Goal: Task Accomplishment & Management: Manage account settings

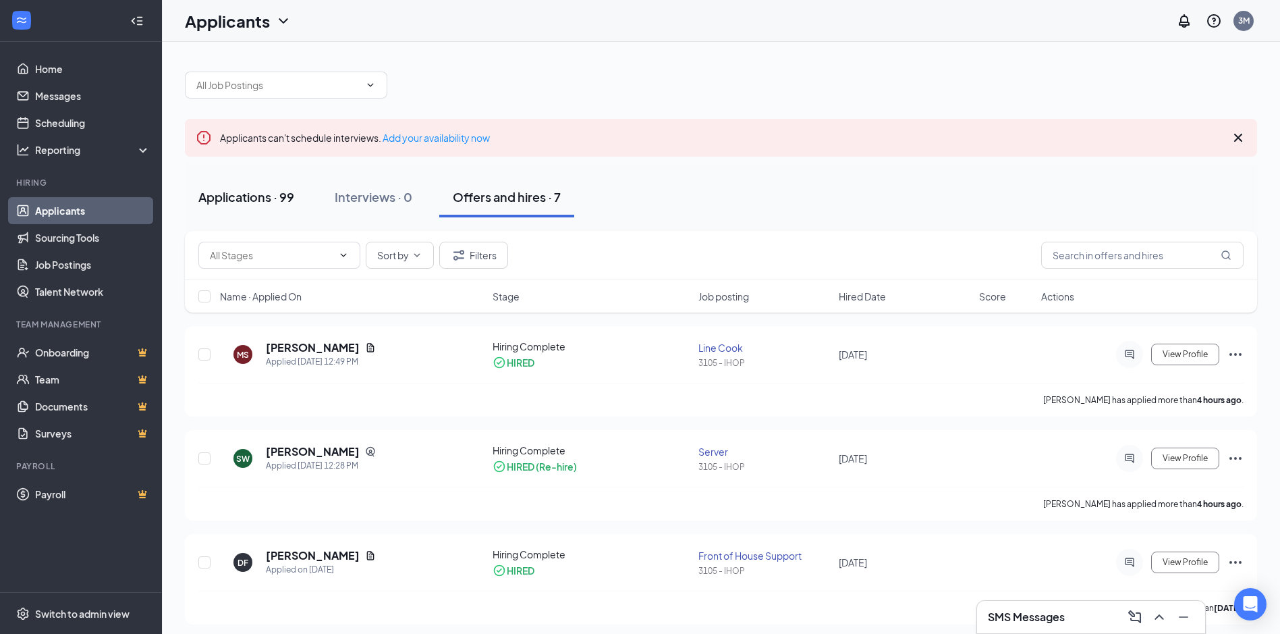
click at [278, 188] on div "Applications · 99" at bounding box center [246, 196] width 96 height 17
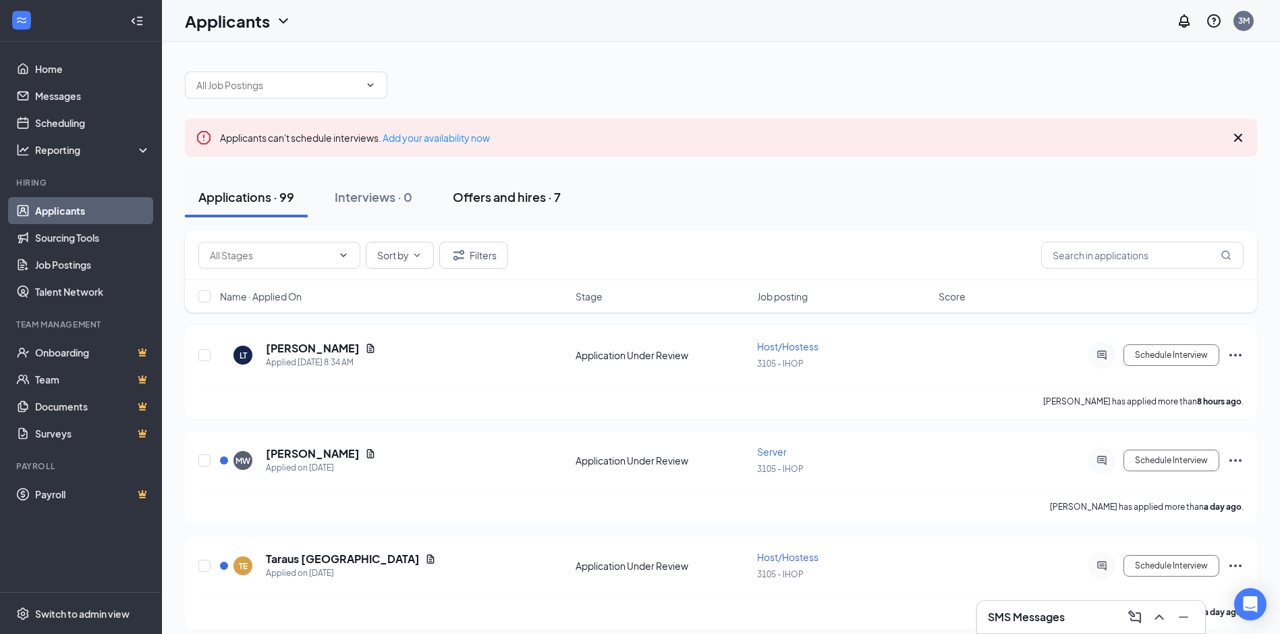
click at [517, 208] on button "Offers and hires · 7" at bounding box center [506, 197] width 135 height 40
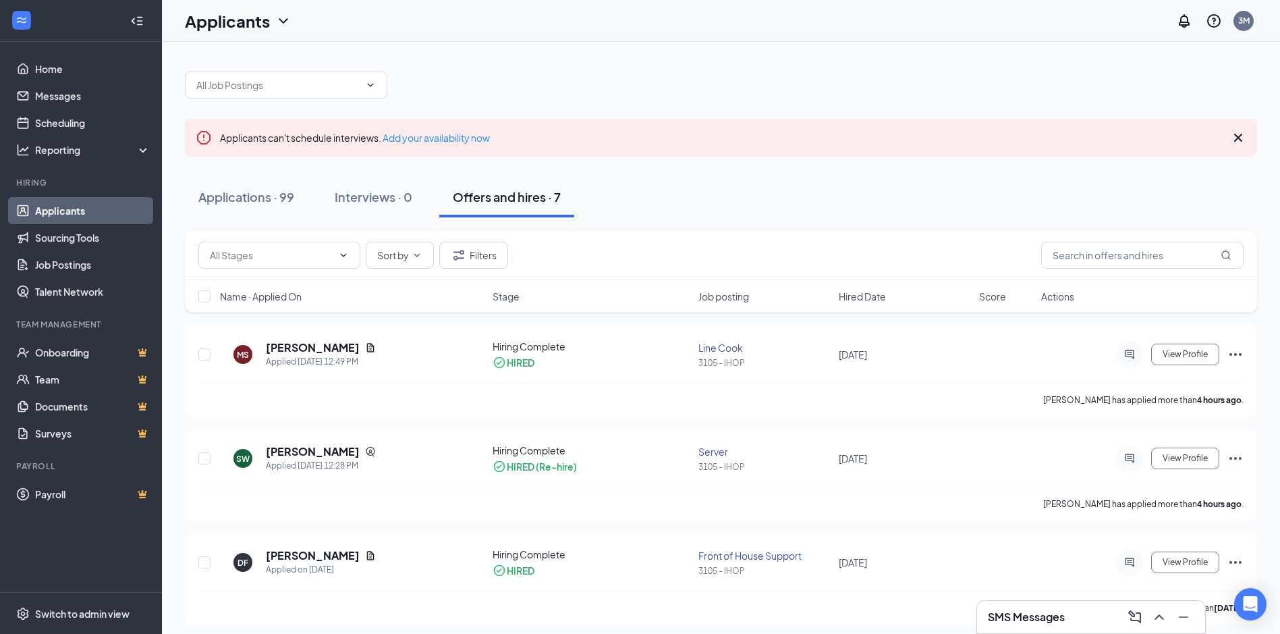
click at [511, 208] on button "Offers and hires · 7" at bounding box center [506, 197] width 135 height 40
click at [222, 201] on div "Applications · 99" at bounding box center [246, 196] width 96 height 17
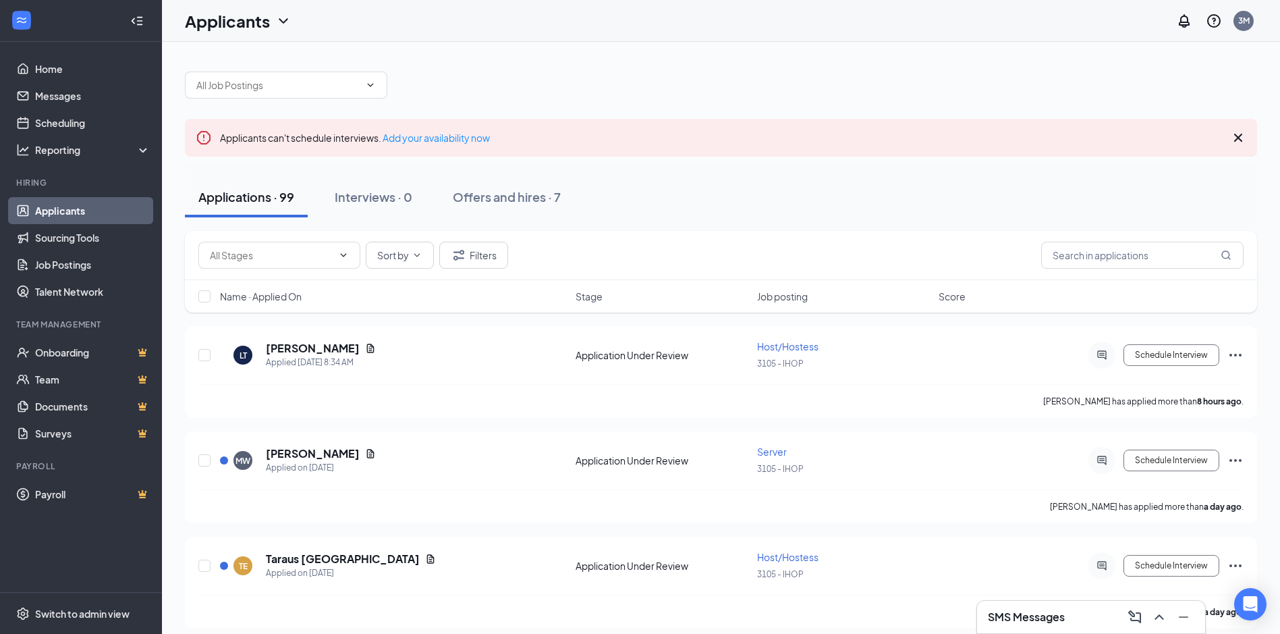
click at [220, 206] on button "Applications · 99" at bounding box center [246, 197] width 123 height 40
click at [75, 214] on link "Applicants" at bounding box center [92, 210] width 115 height 27
click at [80, 216] on link "Applicants" at bounding box center [92, 210] width 115 height 27
click at [35, 67] on link "Home" at bounding box center [92, 68] width 115 height 27
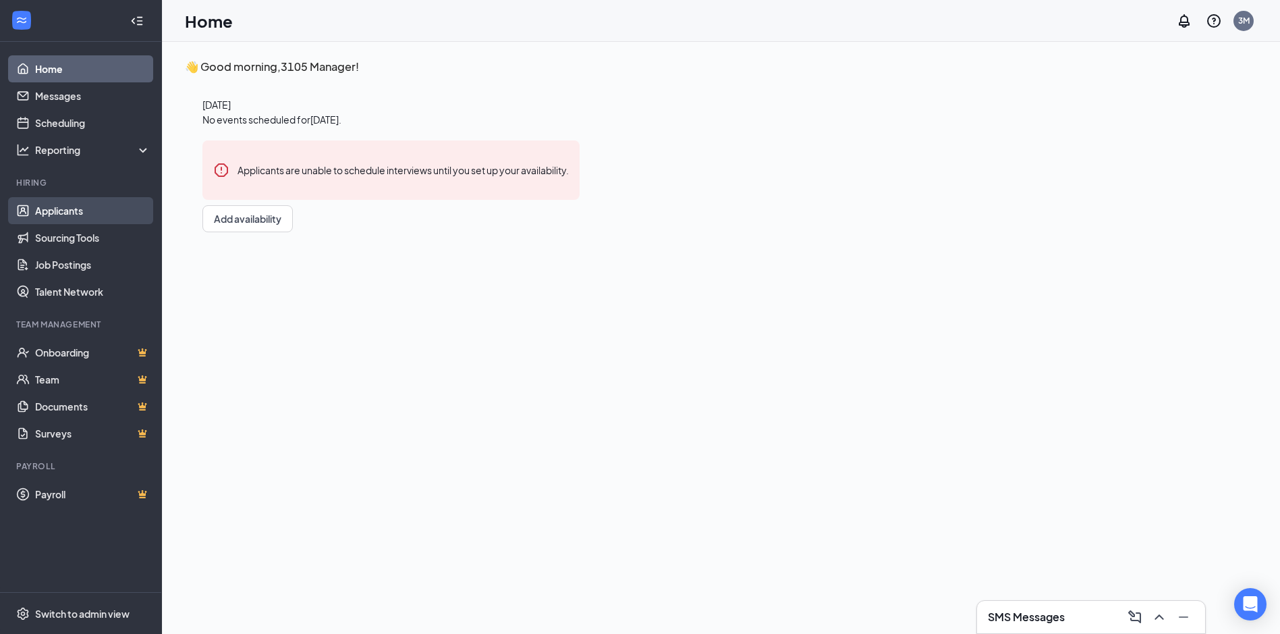
click at [74, 198] on link "Applicants" at bounding box center [92, 210] width 115 height 27
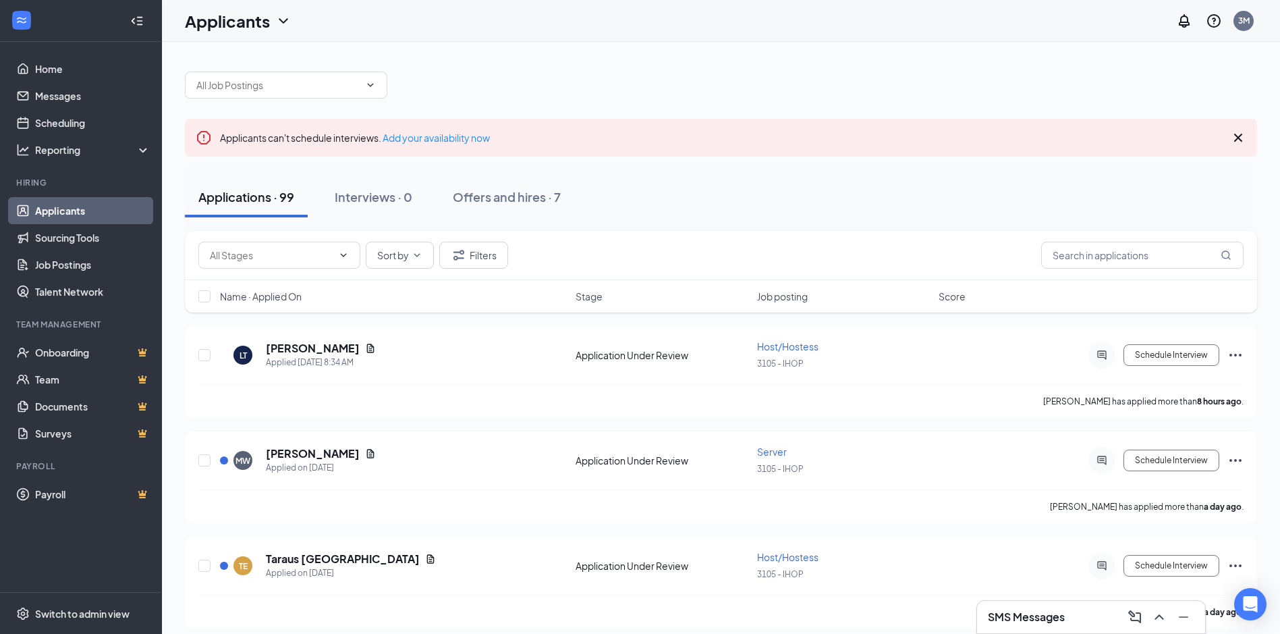
click at [108, 204] on link "Applicants" at bounding box center [92, 210] width 115 height 27
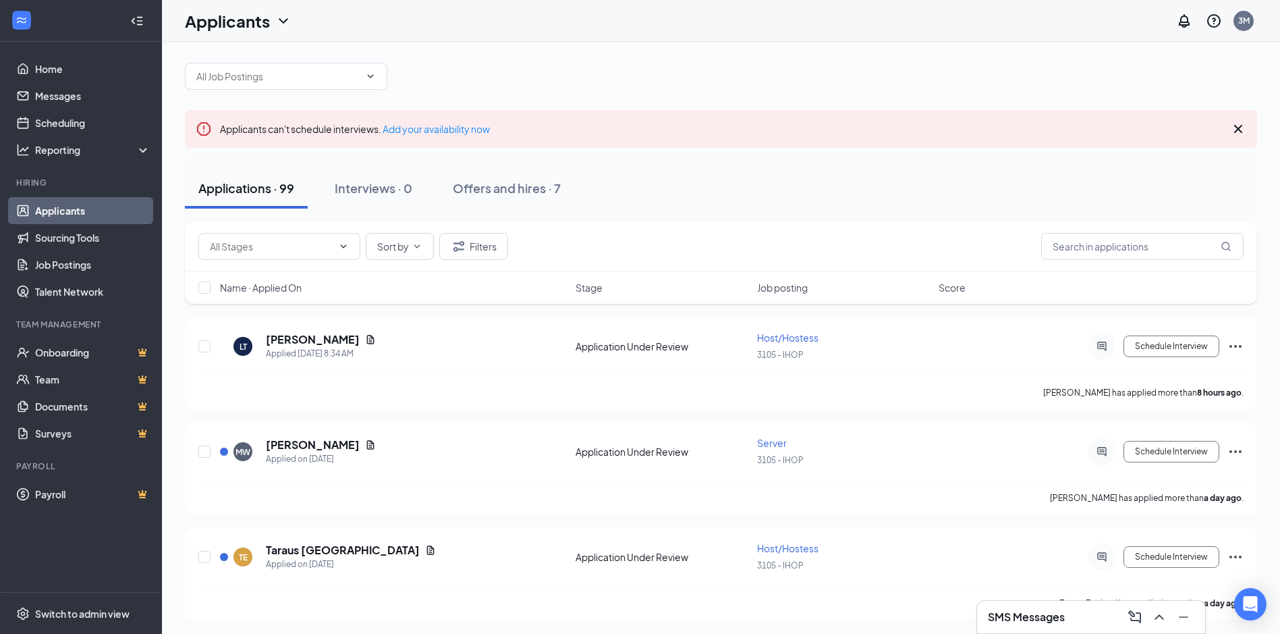
scroll to position [67, 0]
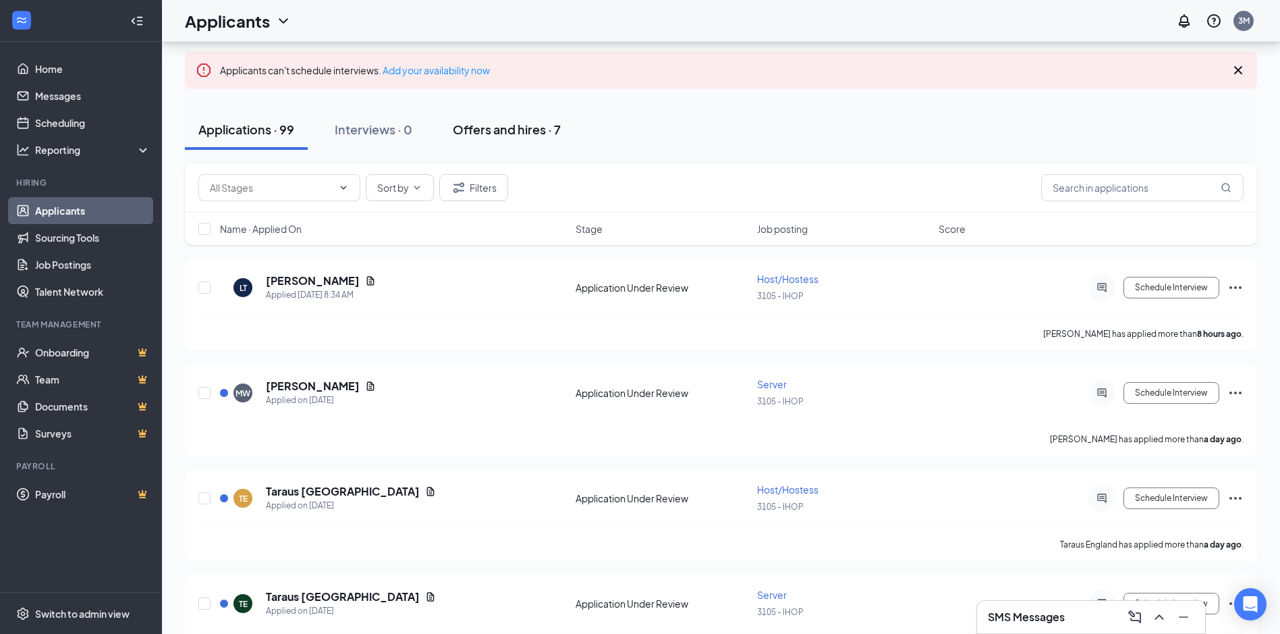
click at [478, 131] on div "Offers and hires · 7" at bounding box center [507, 129] width 108 height 17
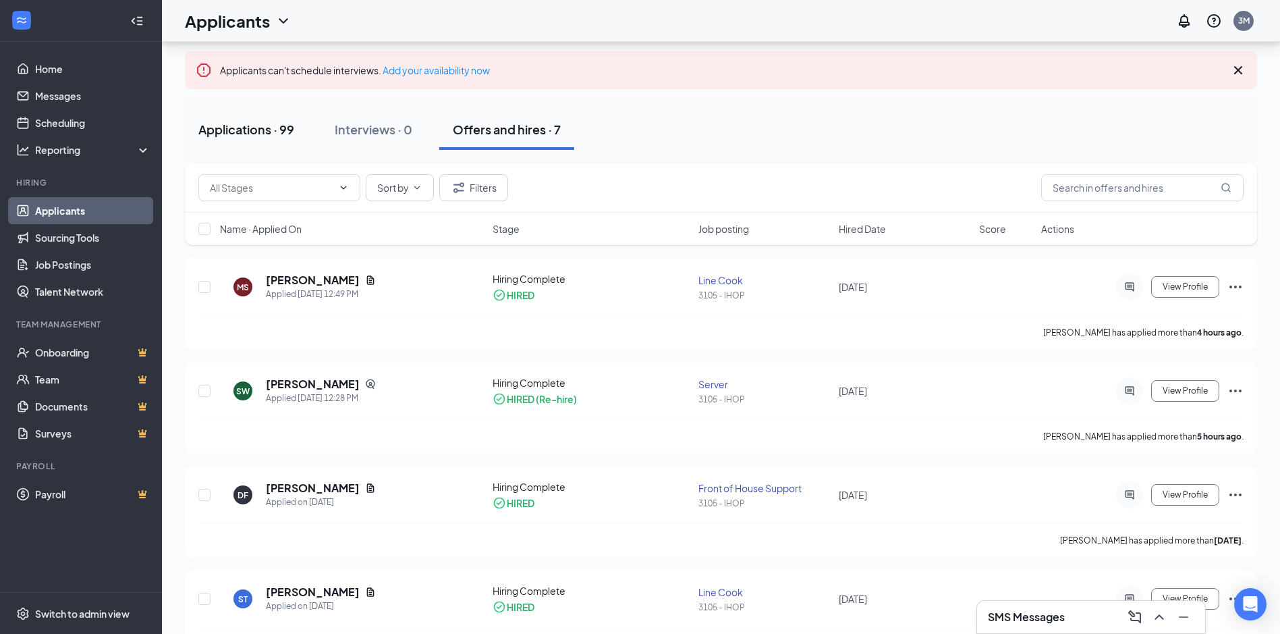
click at [227, 125] on div "Applications · 99" at bounding box center [246, 129] width 96 height 17
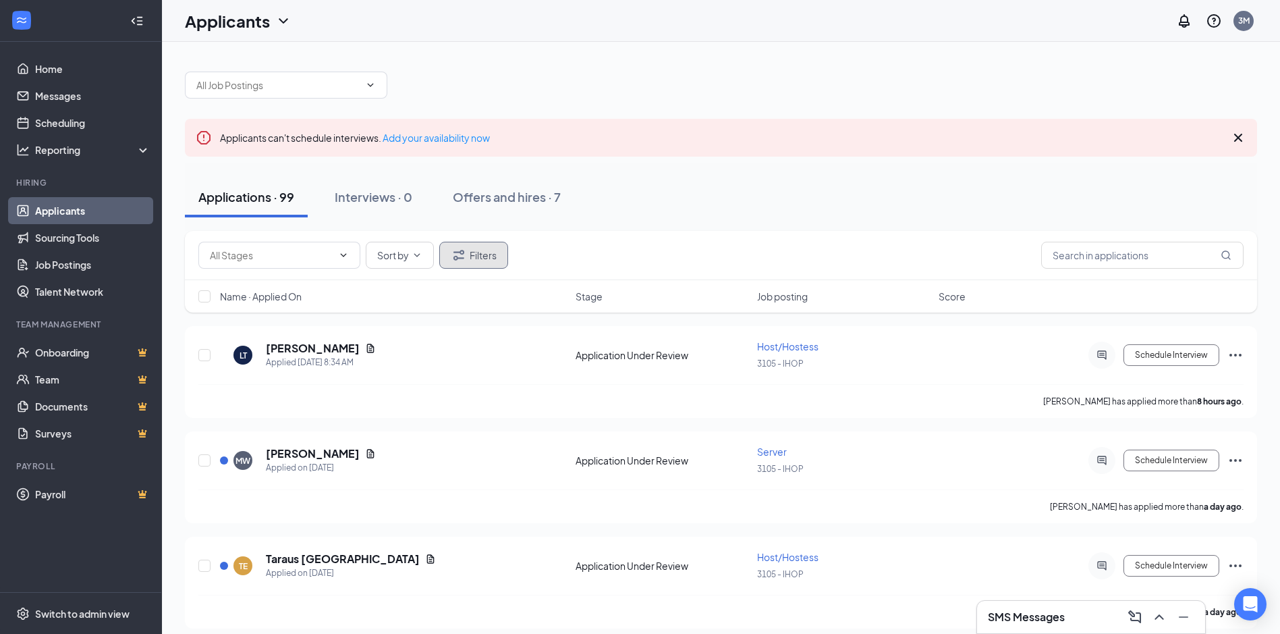
click at [478, 258] on button "Filters" at bounding box center [473, 255] width 69 height 27
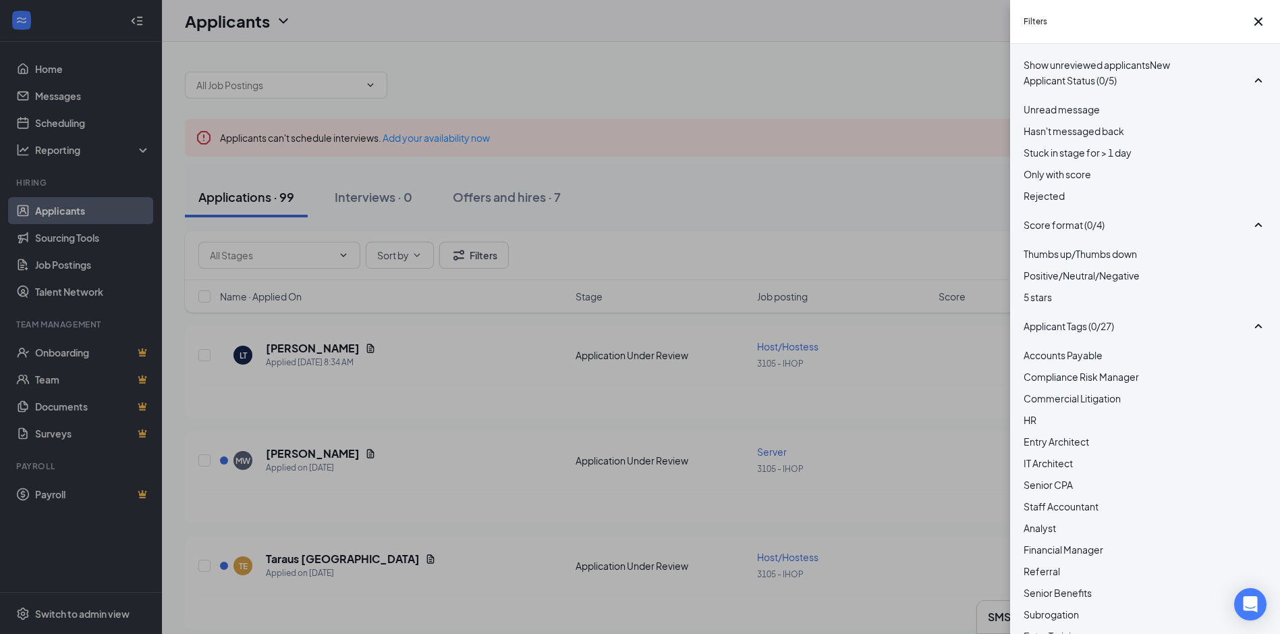
click at [1032, 188] on div at bounding box center [1145, 188] width 243 height 0
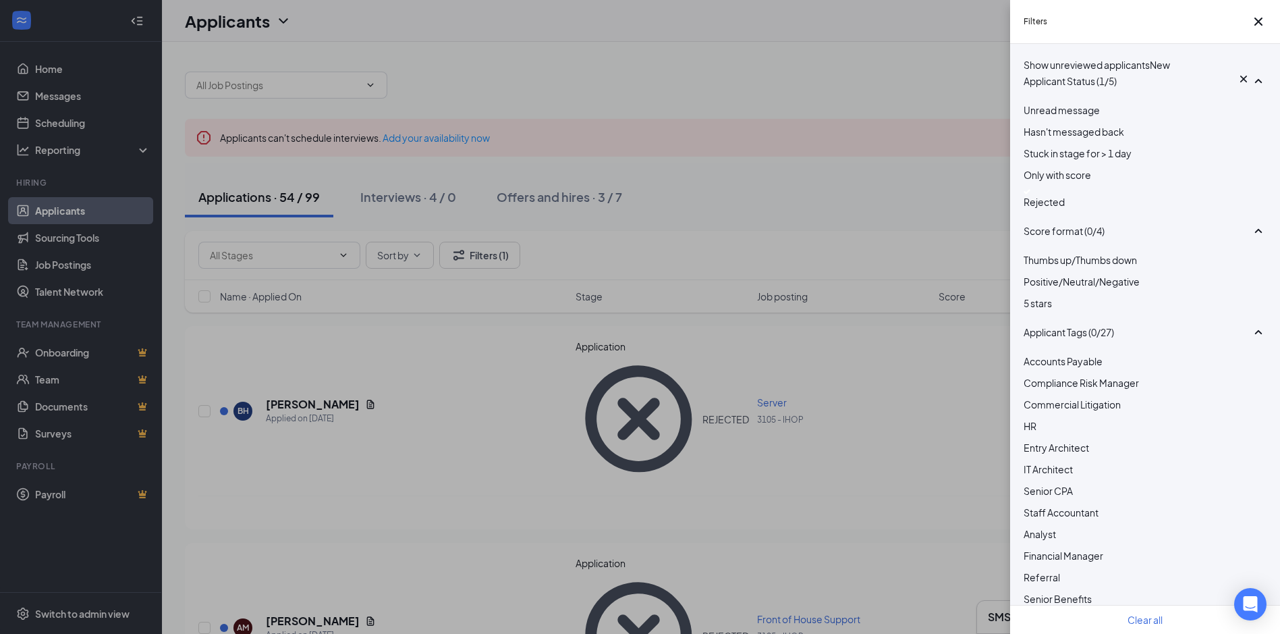
click at [785, 165] on div "Filters Show unreviewed applicants New Applicant Status (1/5) Unread message Ha…" at bounding box center [640, 317] width 1280 height 634
click at [728, 188] on div "Filters Show unreviewed applicants New Applicant Status (1/5) Unread message Ha…" at bounding box center [640, 317] width 1280 height 634
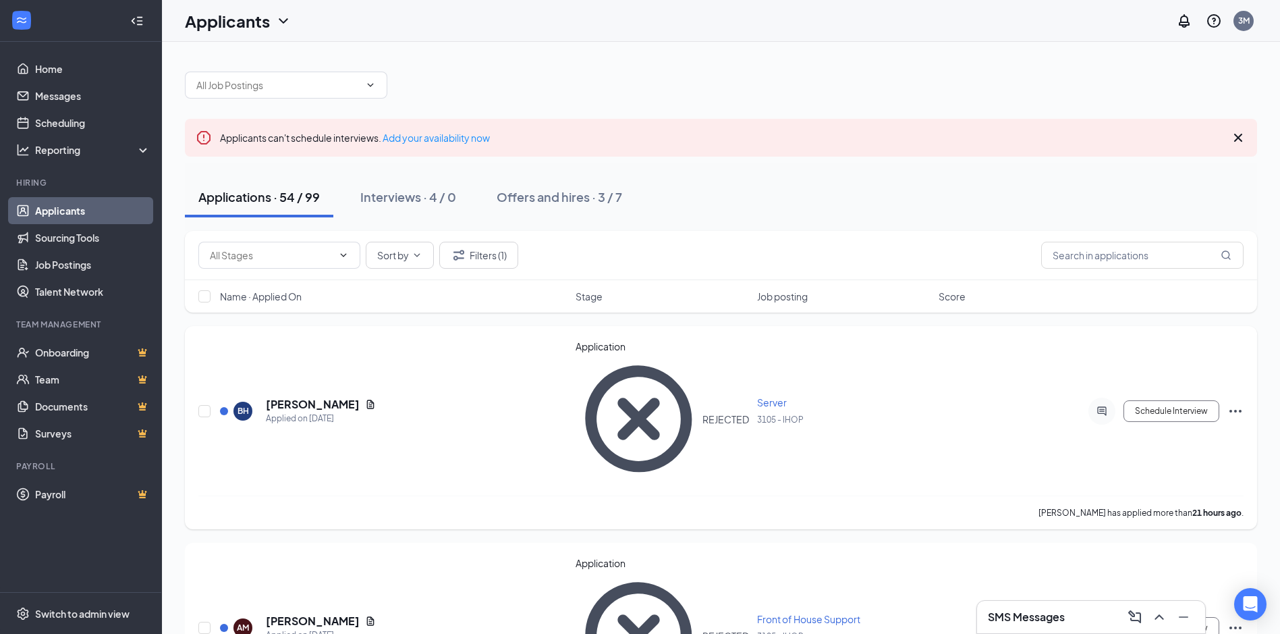
click at [1235, 410] on icon "Ellipses" at bounding box center [1235, 411] width 12 height 3
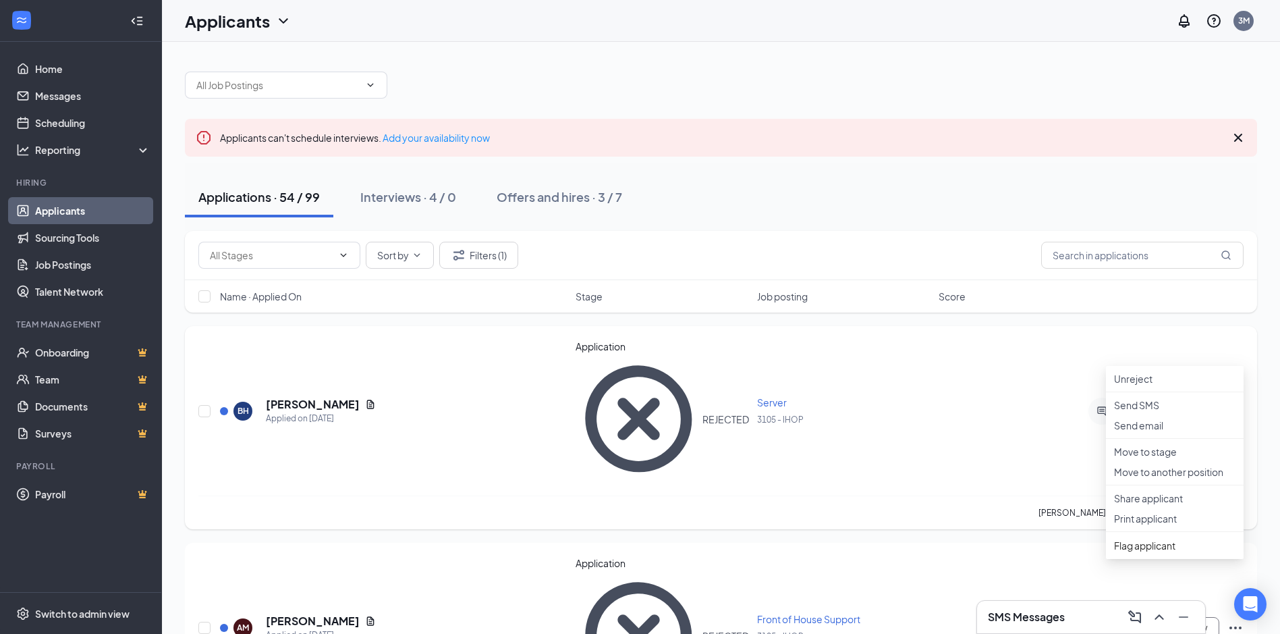
click at [978, 364] on div "BH [PERSON_NAME] Applied on [DATE] Application REJECTED Server 3105 - IHOP Sche…" at bounding box center [720, 417] width 1045 height 156
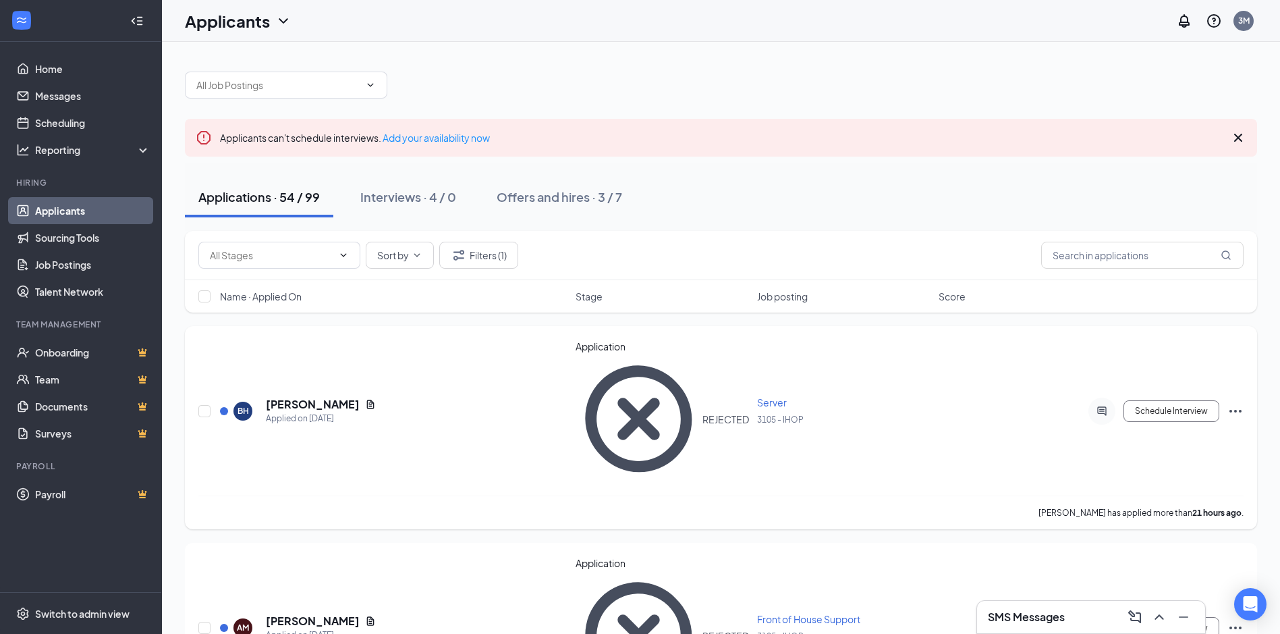
click at [1232, 410] on icon "Ellipses" at bounding box center [1235, 411] width 12 height 3
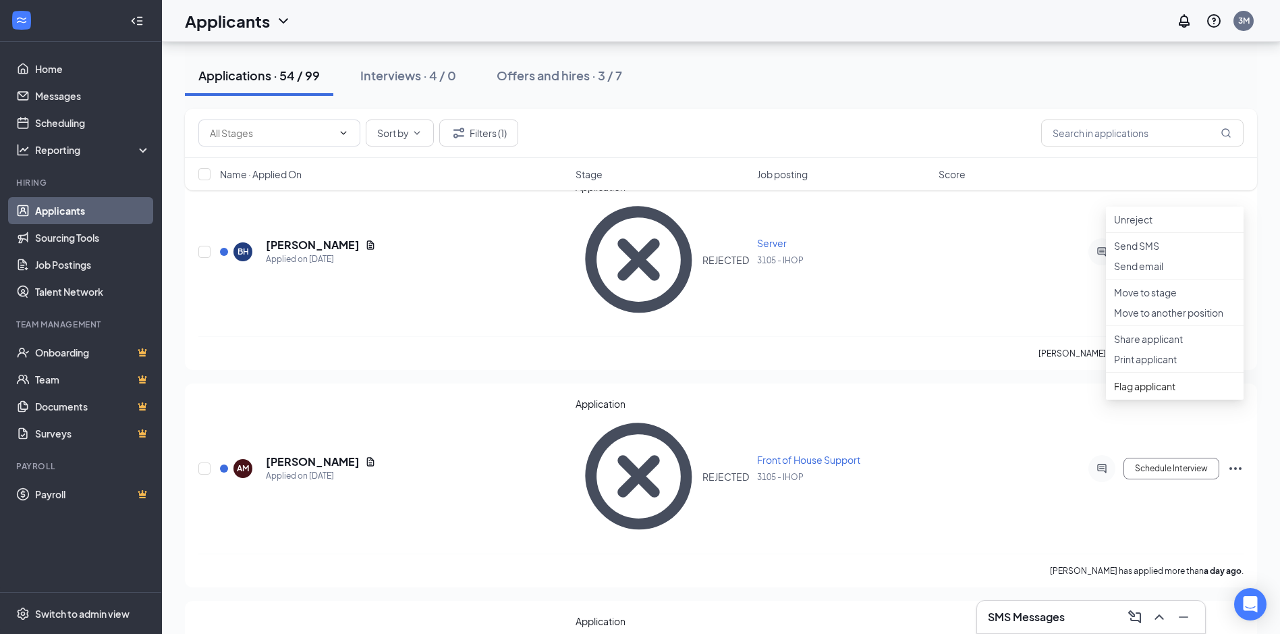
scroll to position [202, 0]
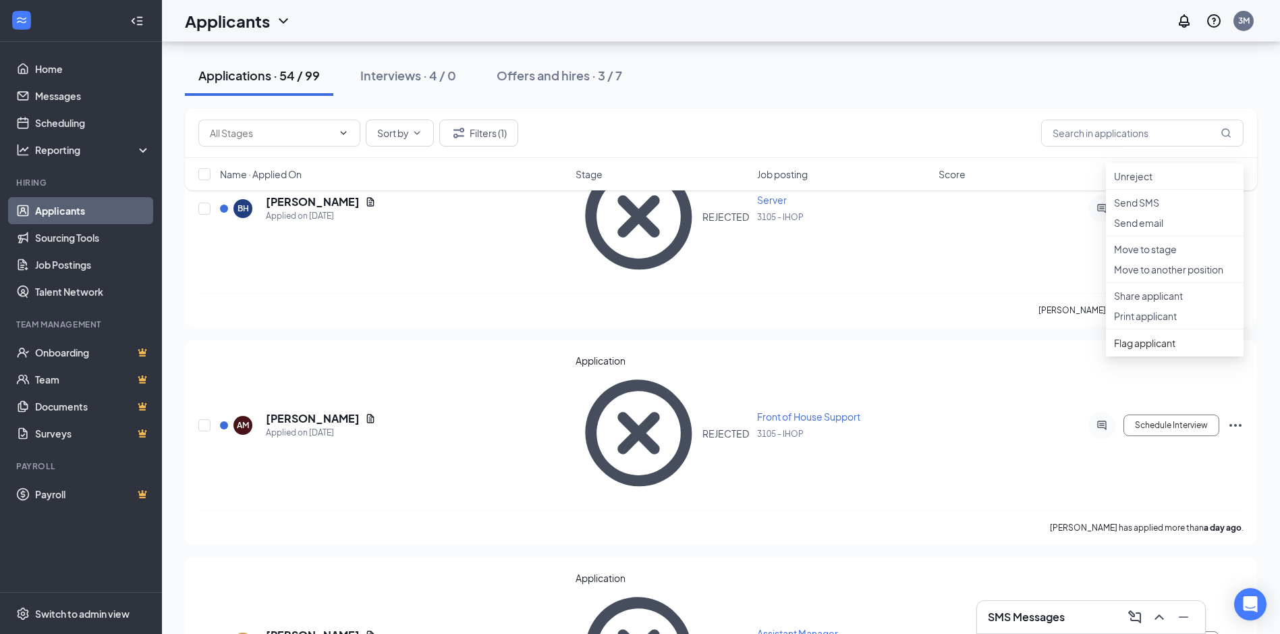
click at [716, 88] on div "Applications · 54 / 99 Interviews · 4 / 0 Offers and hires · 3 / 7" at bounding box center [721, 75] width 1072 height 40
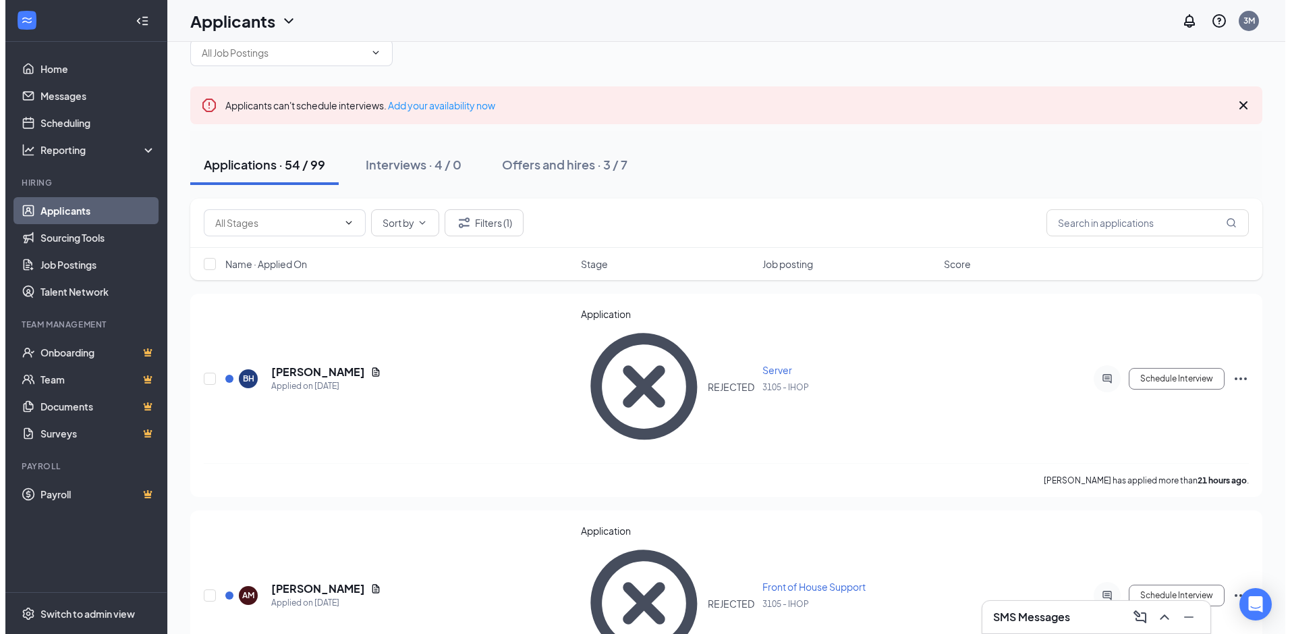
scroll to position [0, 0]
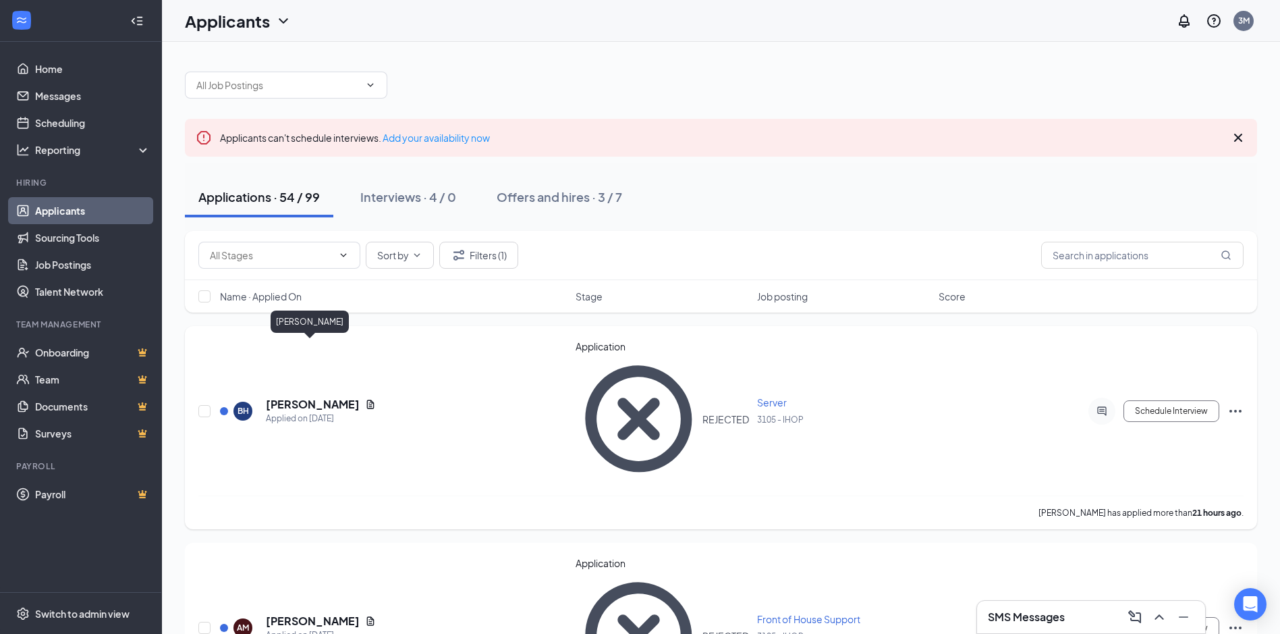
click at [316, 397] on h5 "[PERSON_NAME]" at bounding box center [313, 404] width 94 height 15
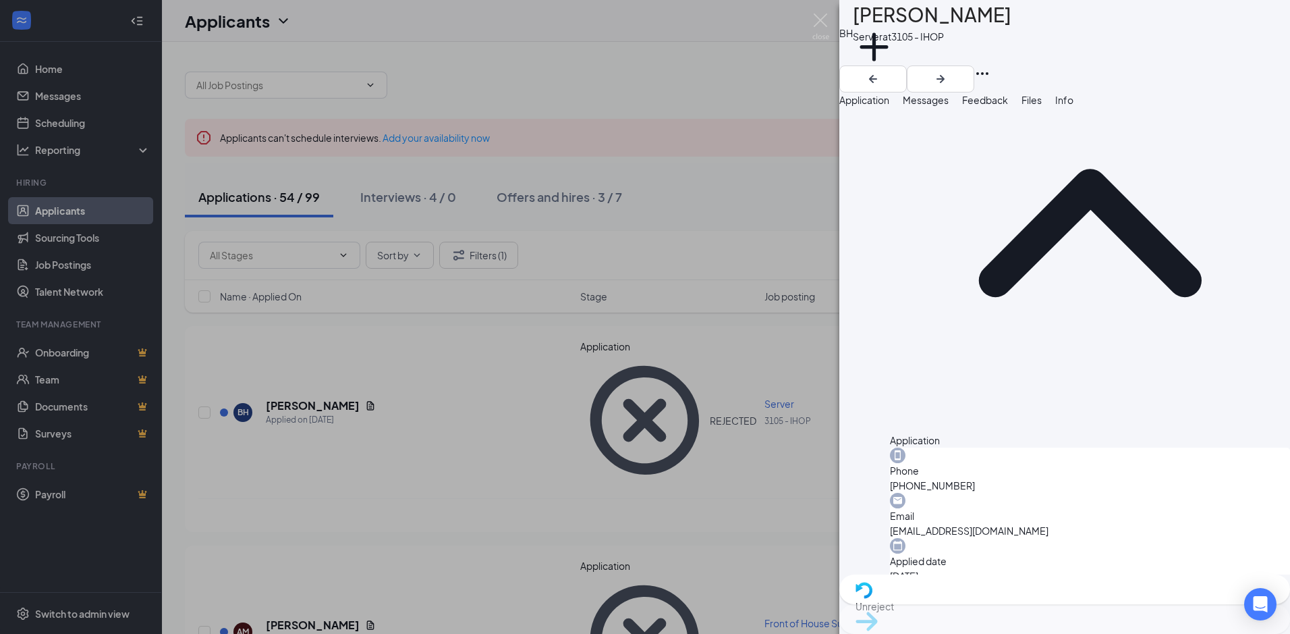
scroll to position [86, 0]
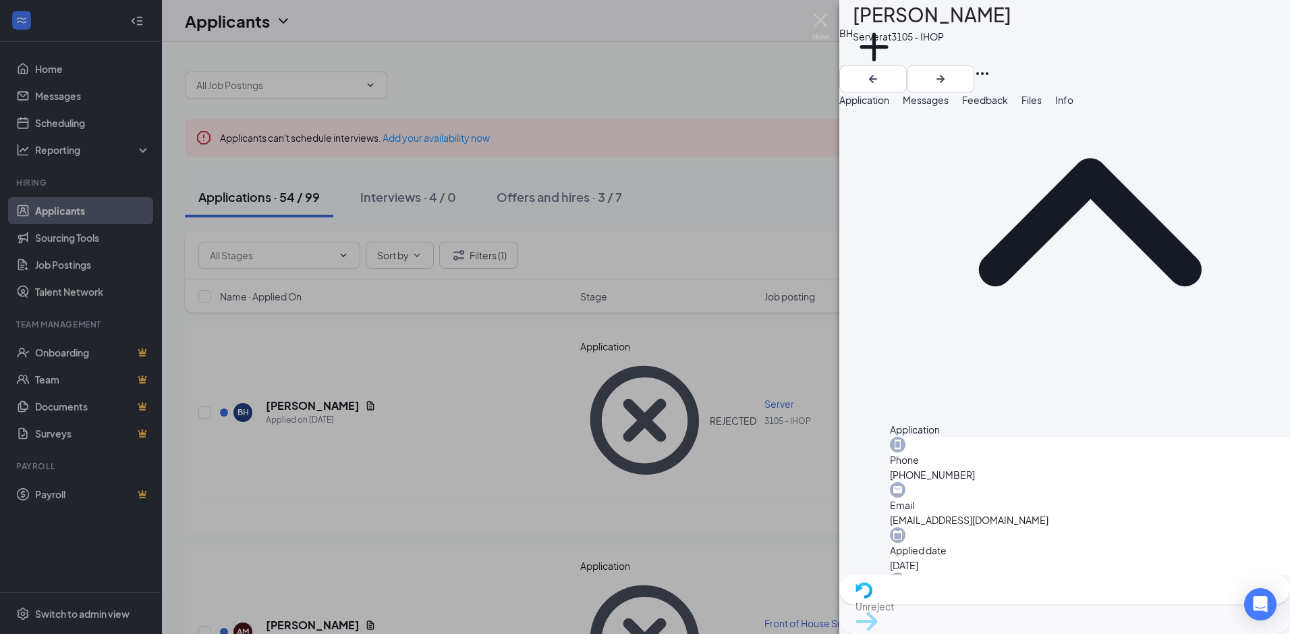
click at [629, 236] on div "BH [PERSON_NAME] Server at 3105 - IHOP Add a tag Application Messages Feedback …" at bounding box center [645, 317] width 1290 height 634
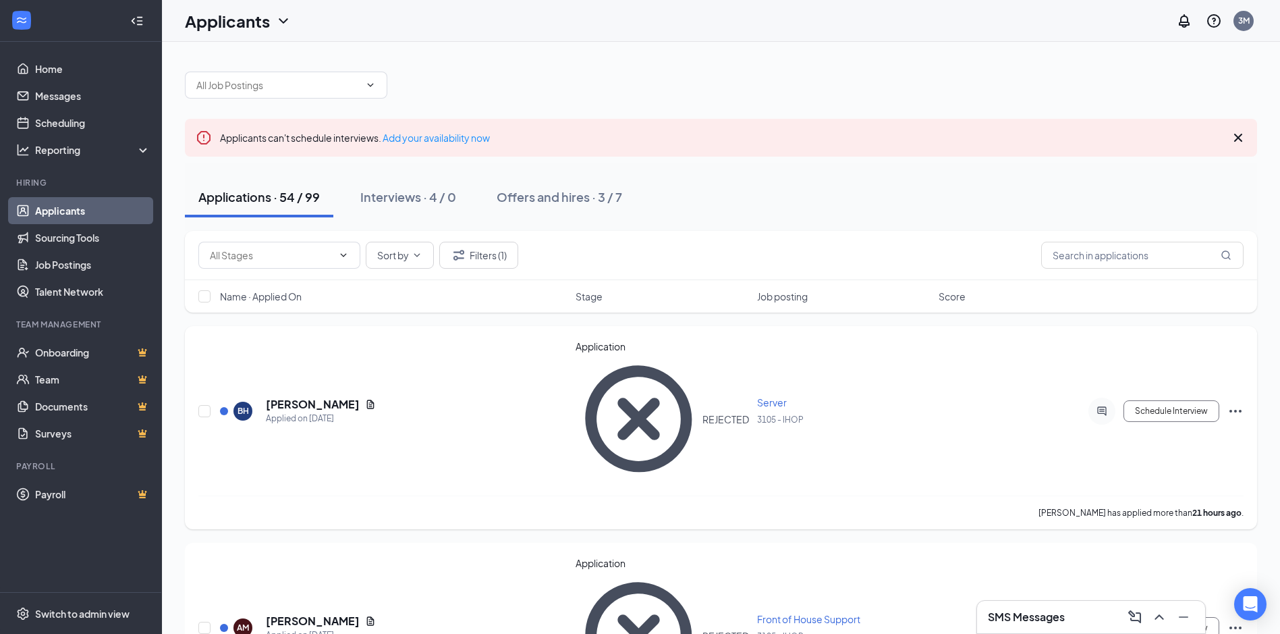
drag, startPoint x: 623, startPoint y: 241, endPoint x: 578, endPoint y: 391, distance: 157.1
drag, startPoint x: 578, startPoint y: 391, endPoint x: 429, endPoint y: 402, distance: 149.5
click at [429, 495] on div "[PERSON_NAME] has applied more than 21 hours ago ." at bounding box center [720, 512] width 1045 height 34
click at [287, 397] on h5 "[PERSON_NAME]" at bounding box center [313, 404] width 94 height 15
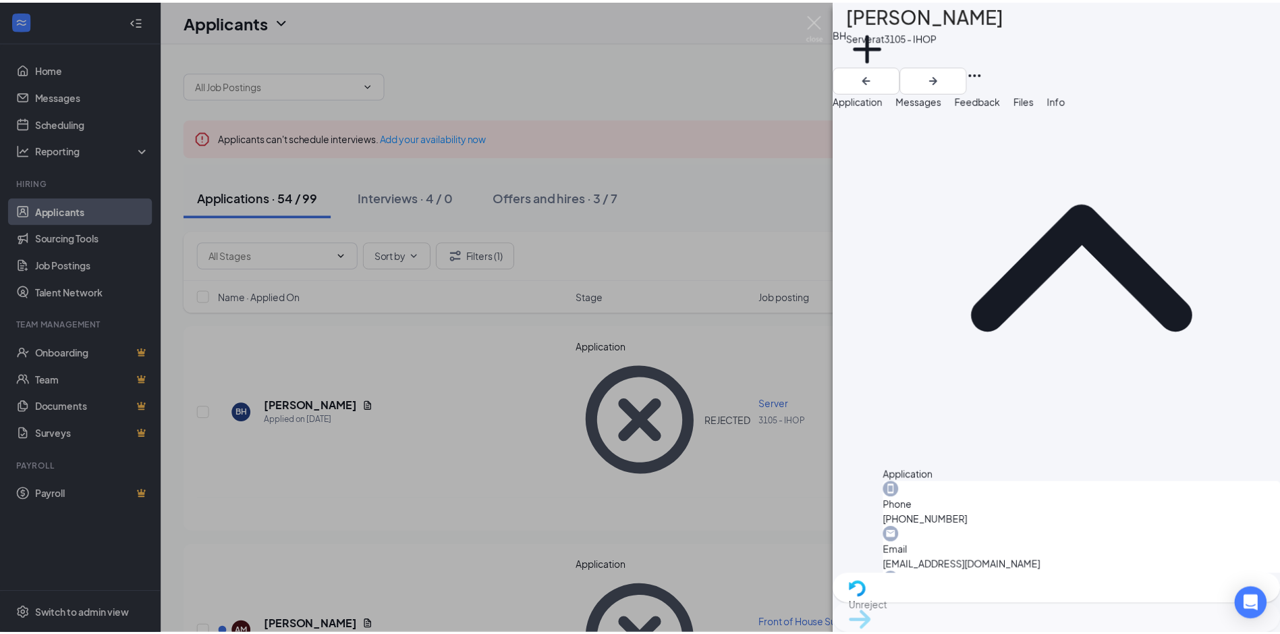
scroll to position [86, 0]
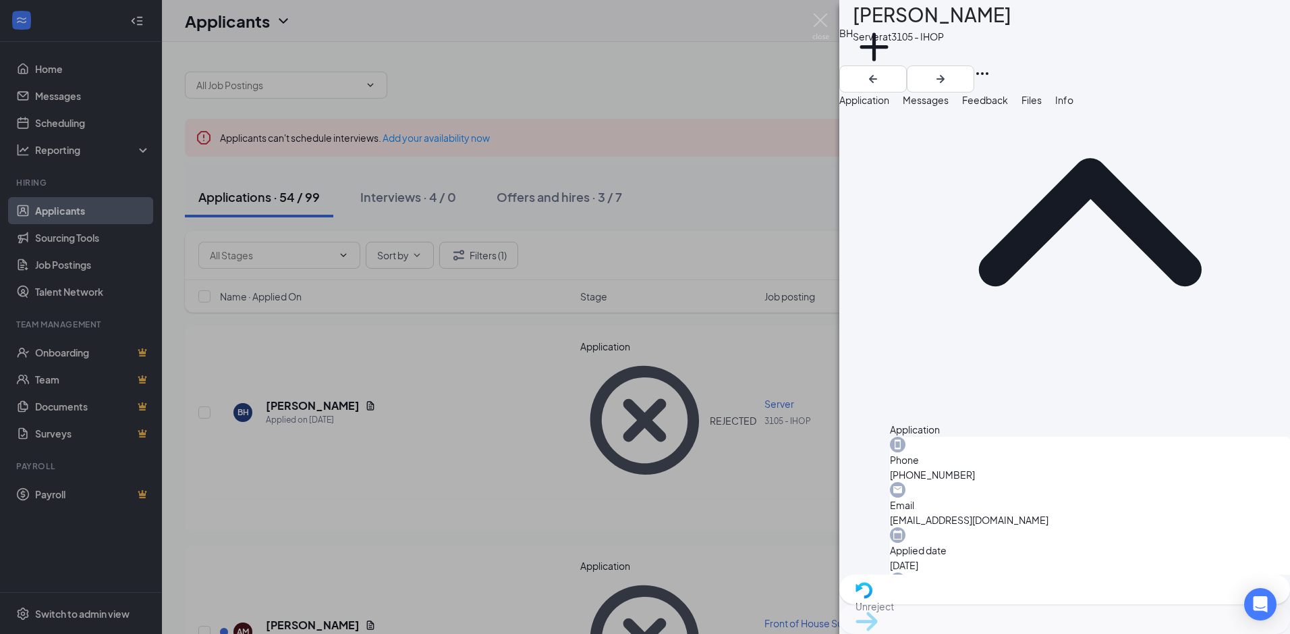
click at [673, 202] on div "BH [PERSON_NAME] Server at 3105 - IHOP Add a tag Application Messages Feedback …" at bounding box center [645, 317] width 1290 height 634
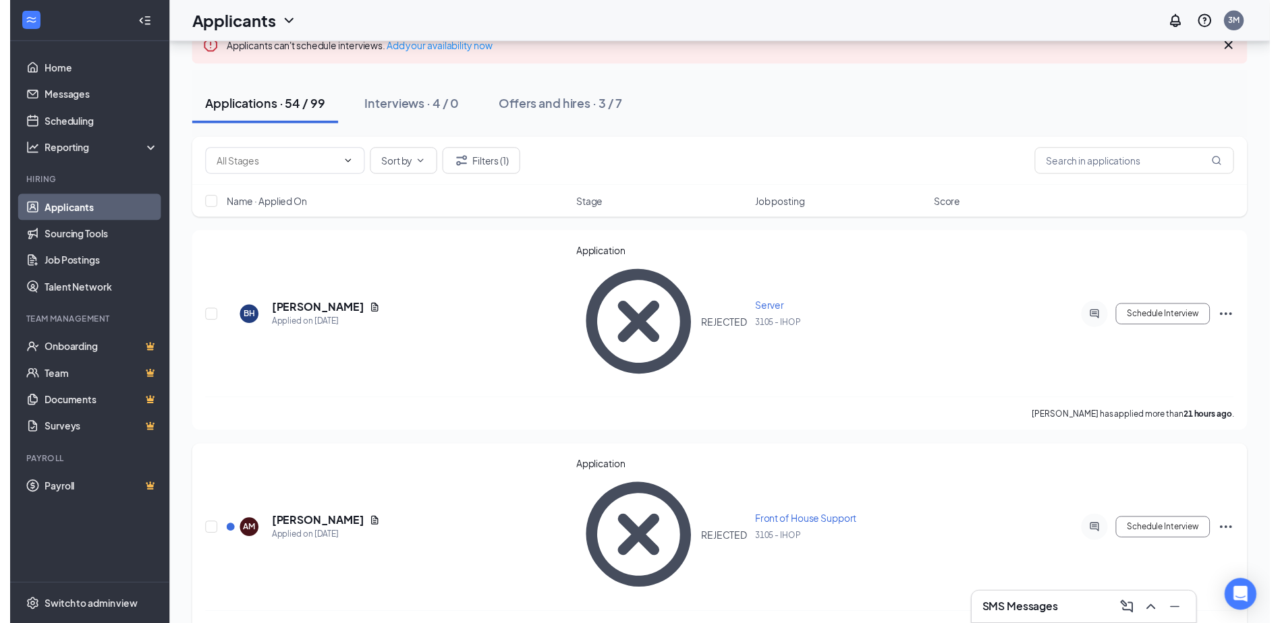
scroll to position [135, 0]
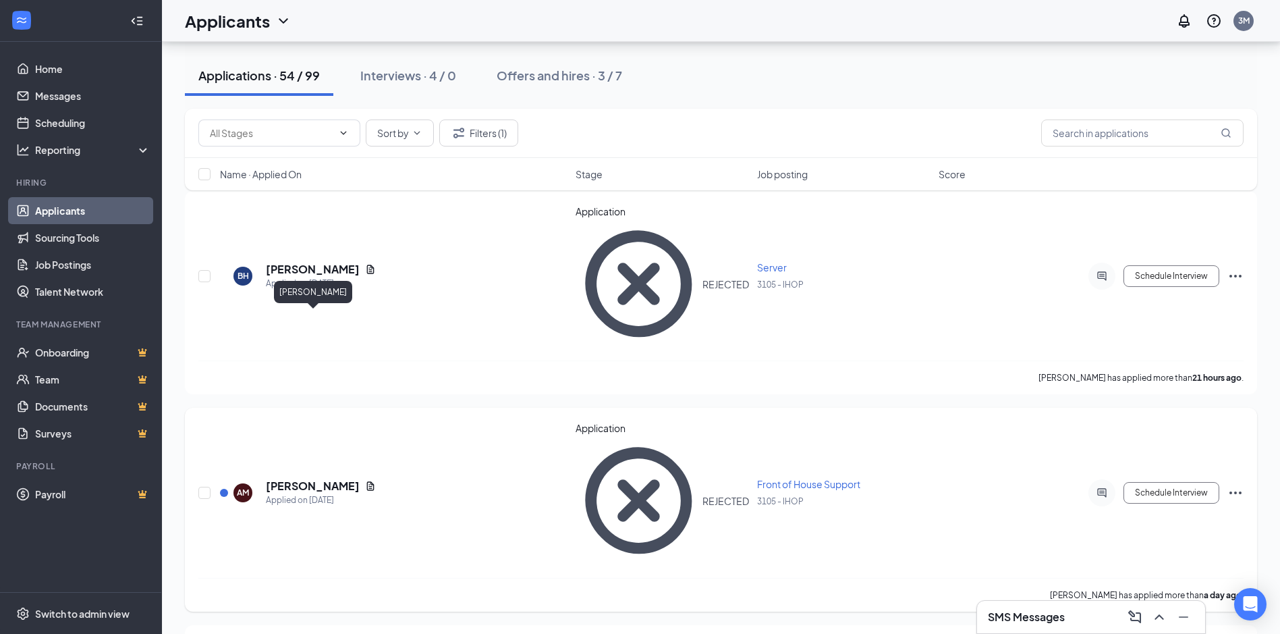
click at [330, 478] on h5 "[PERSON_NAME]" at bounding box center [313, 485] width 94 height 15
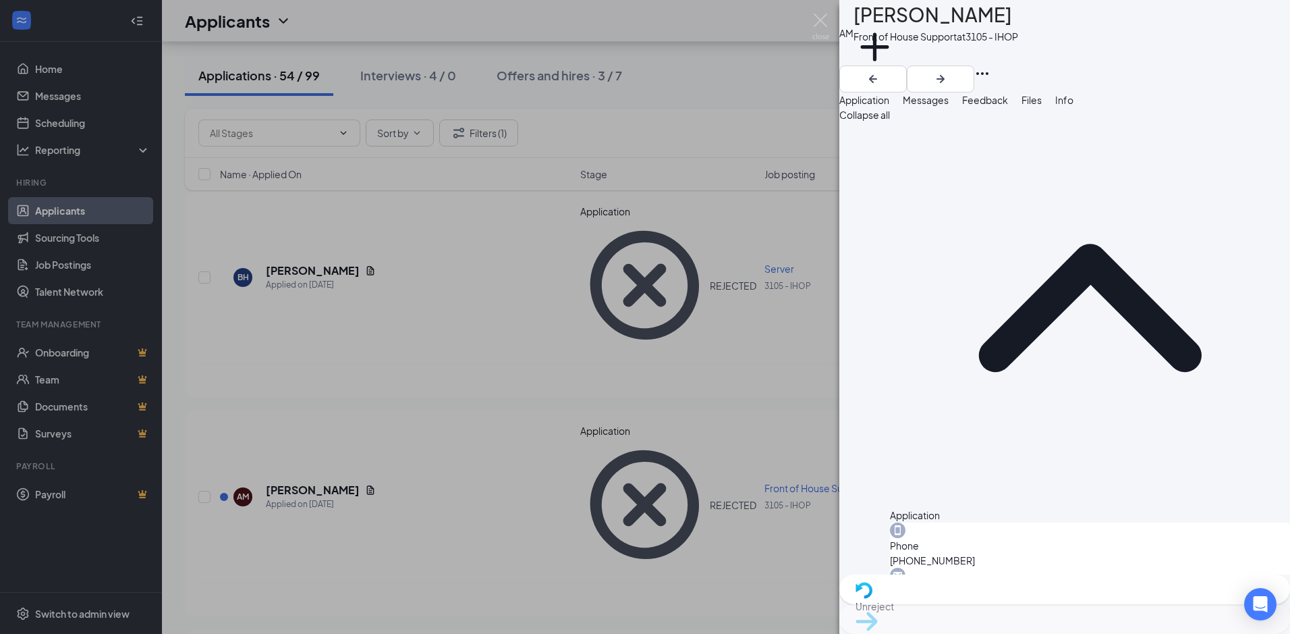
click at [544, 412] on div "AM [PERSON_NAME] Front of House Support at 3105 - IHOP Add a tag Application Me…" at bounding box center [645, 317] width 1290 height 634
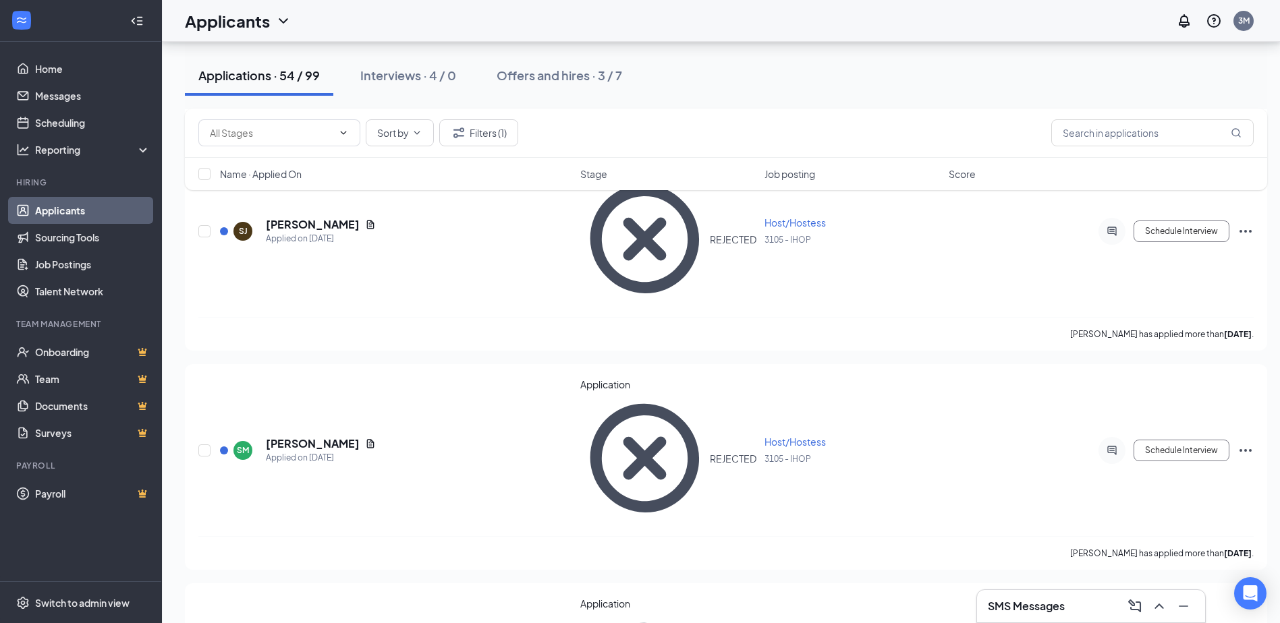
scroll to position [2024, 0]
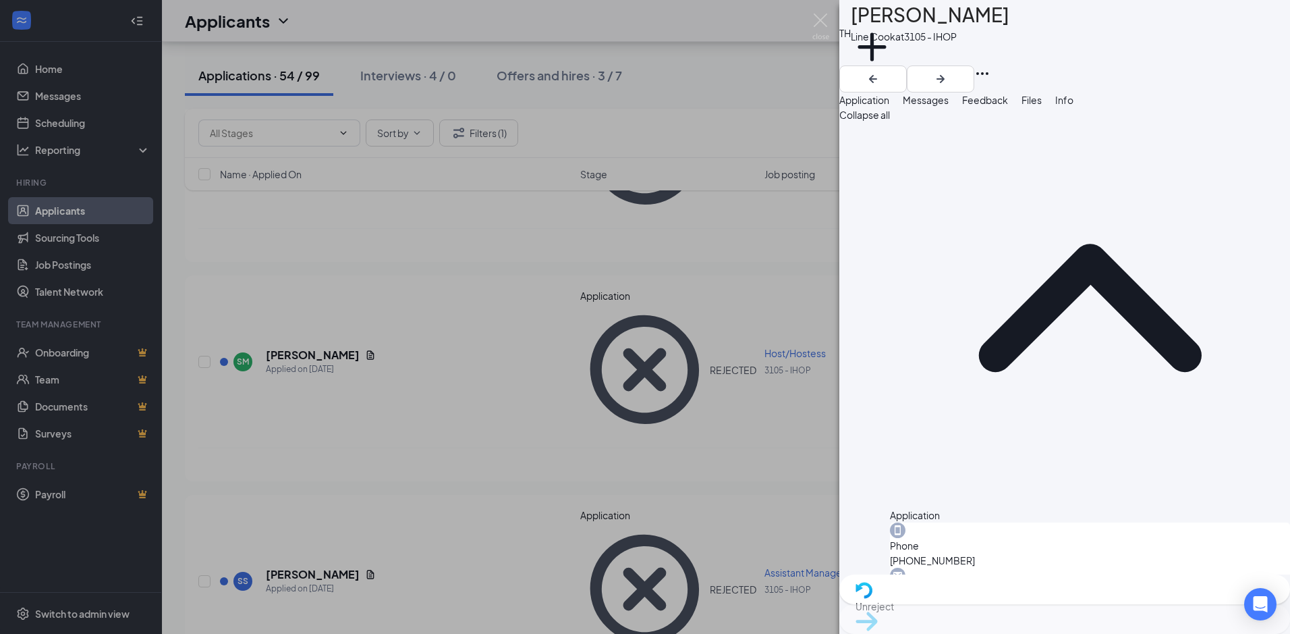
click at [517, 505] on div "TH [PERSON_NAME] Line Cook at 3105 - IHOP Add a tag Application Messages Feedba…" at bounding box center [645, 317] width 1290 height 634
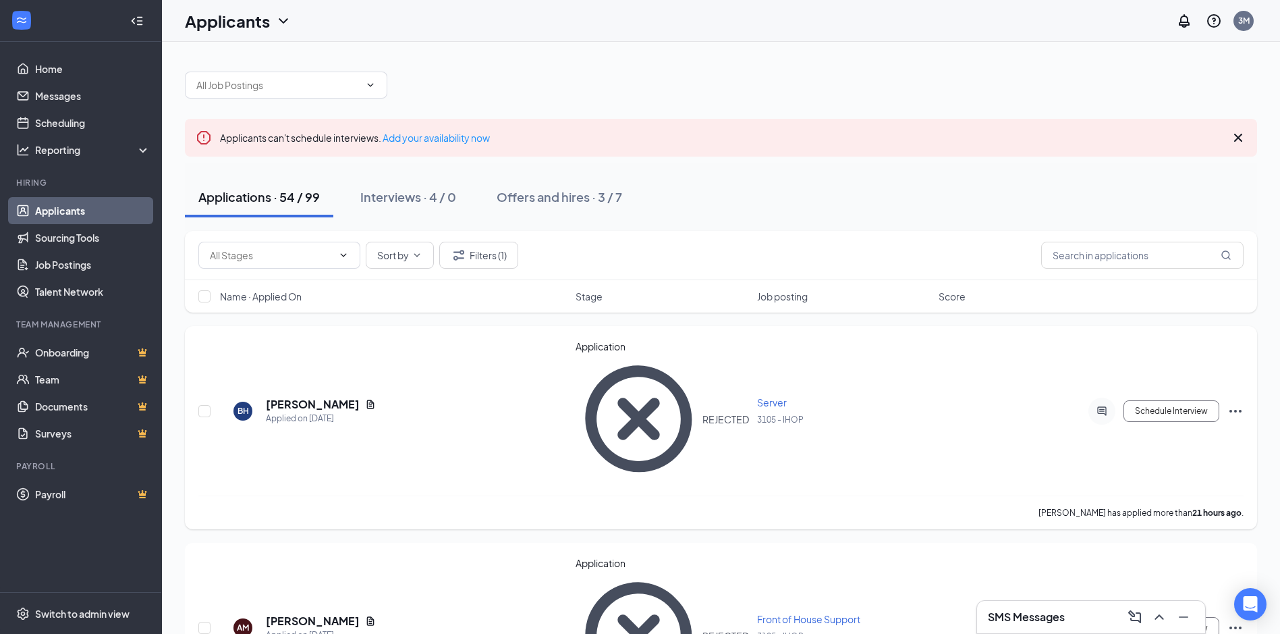
click at [322, 397] on h5 "[PERSON_NAME]" at bounding box center [313, 404] width 94 height 15
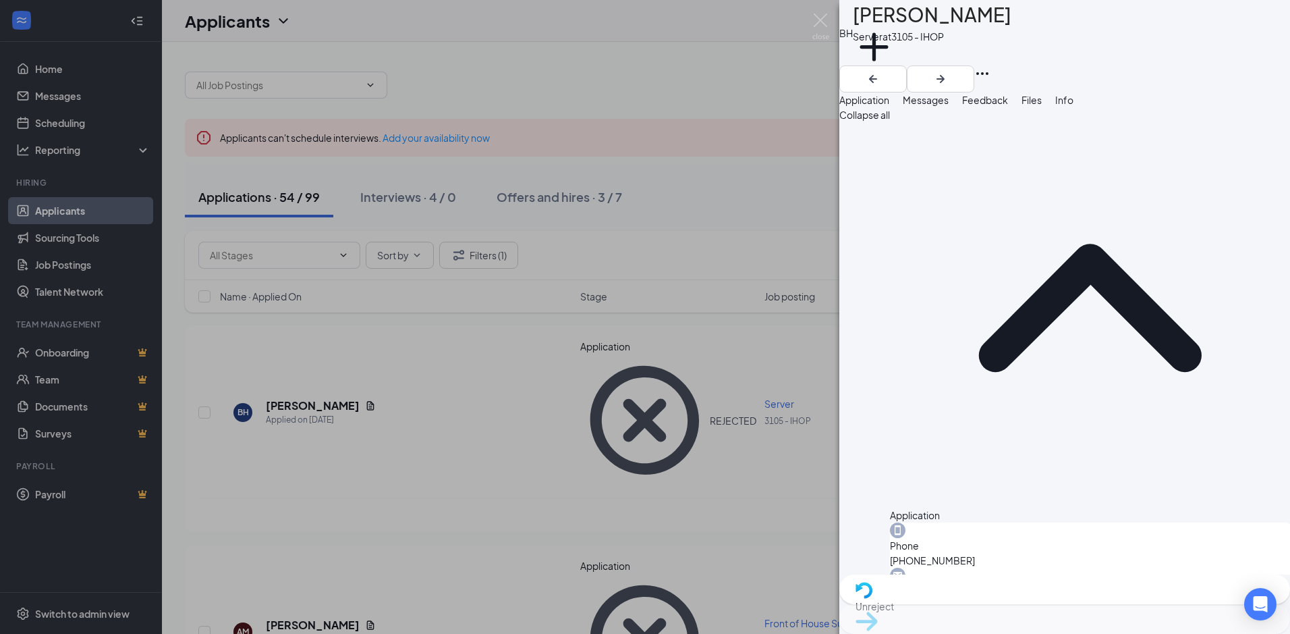
click at [638, 74] on div "BH [PERSON_NAME] Server at 3105 - IHOP Add a tag Application Messages Feedback …" at bounding box center [645, 317] width 1290 height 634
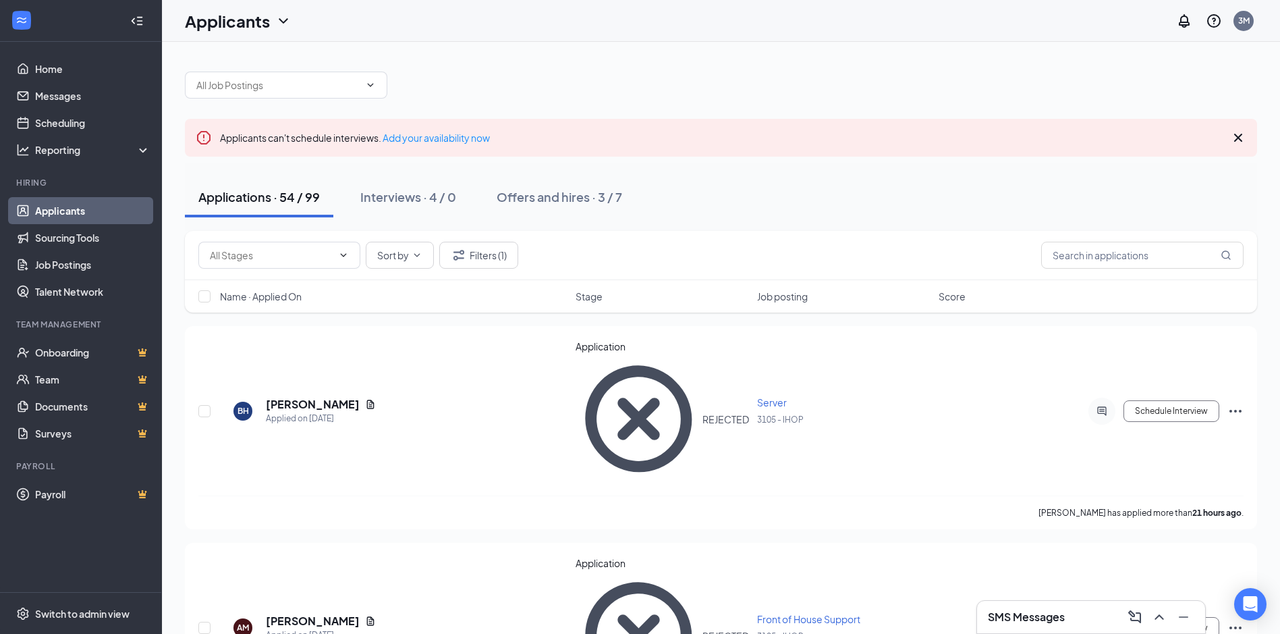
click at [66, 206] on link "Applicants" at bounding box center [92, 210] width 115 height 27
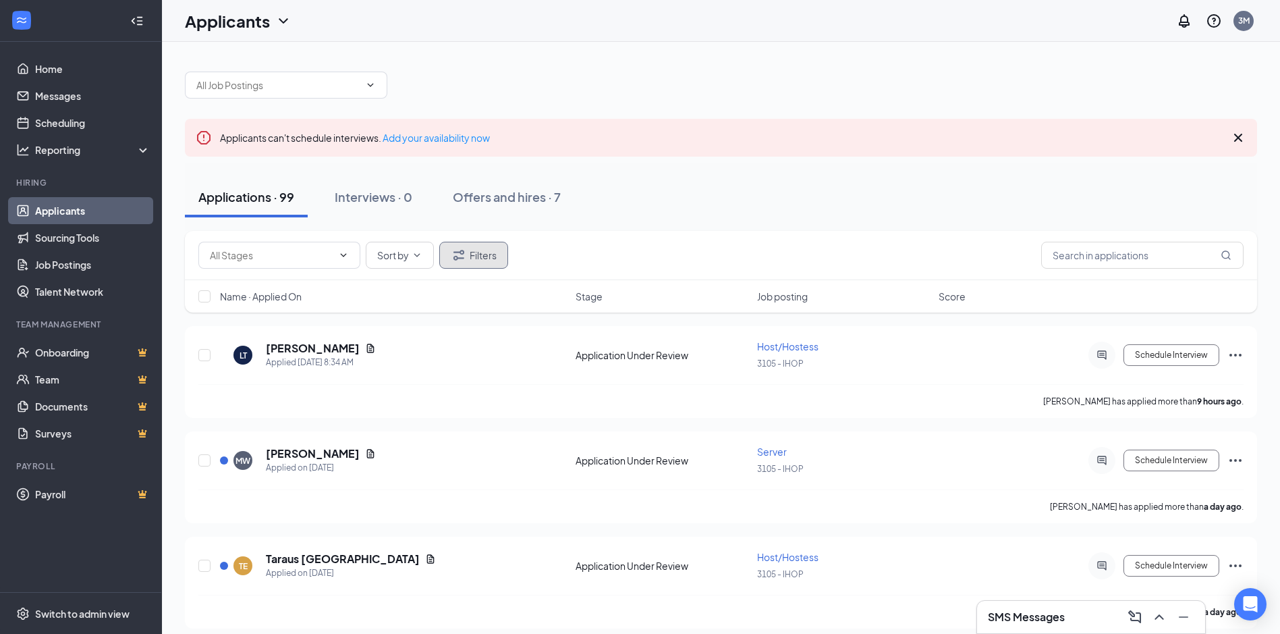
click at [486, 263] on button "Filters" at bounding box center [473, 255] width 69 height 27
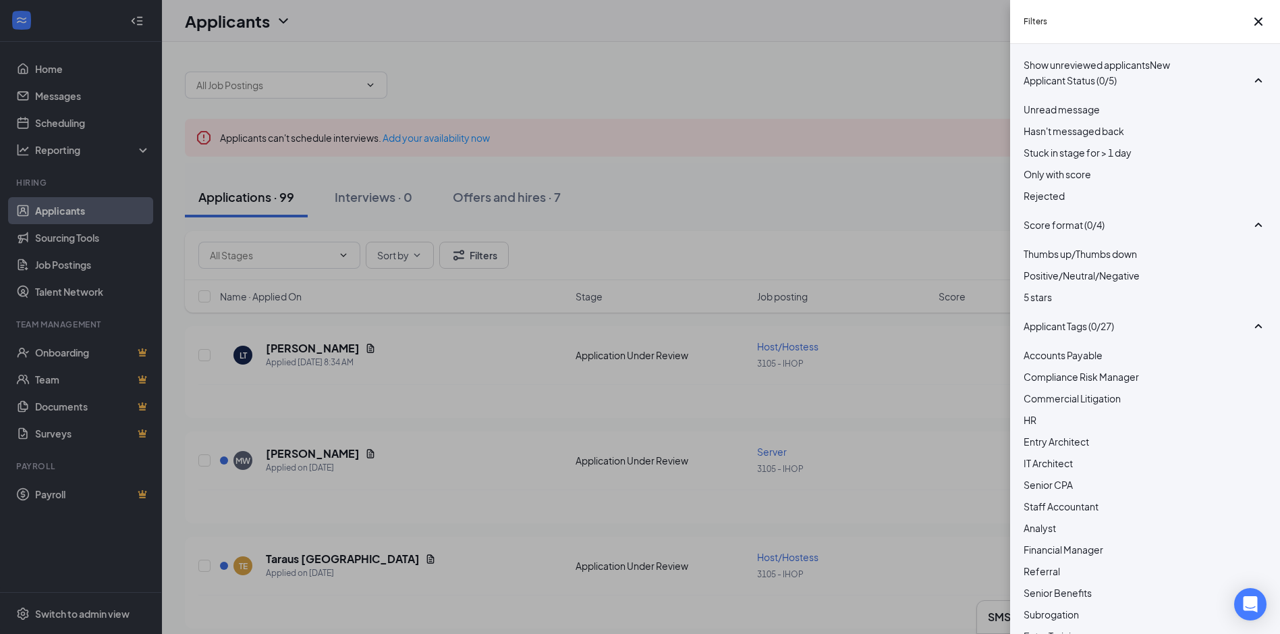
click at [1037, 203] on div "Rejected" at bounding box center [1145, 195] width 243 height 15
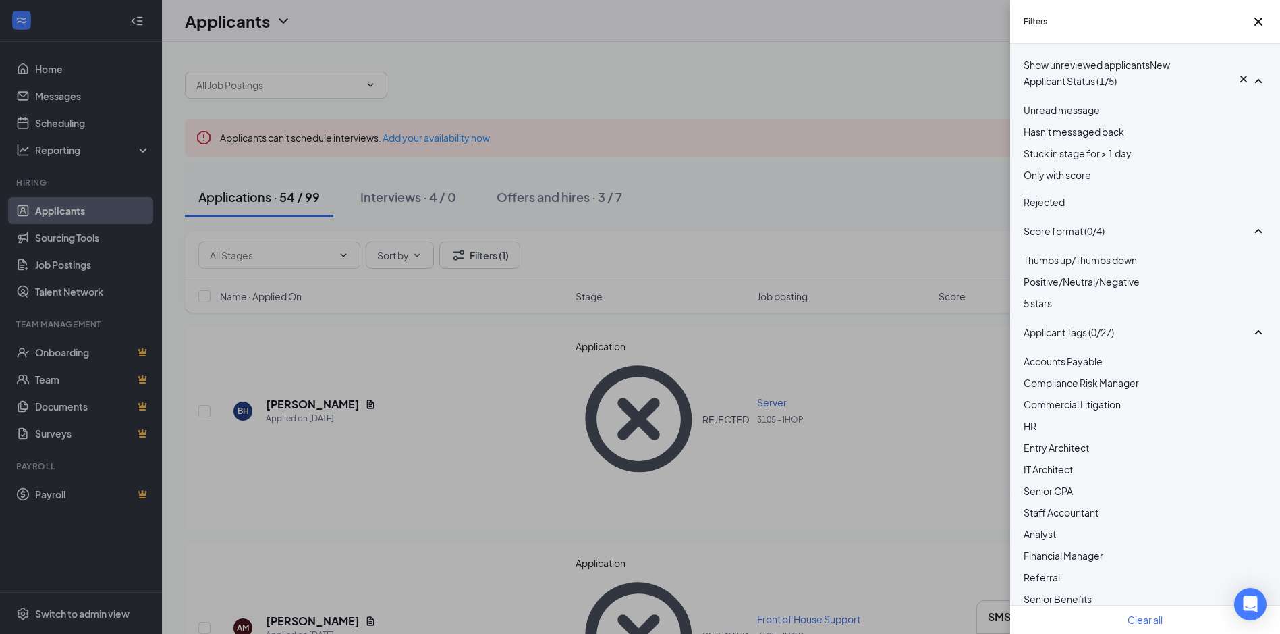
click at [778, 207] on div "Filters Show unreviewed applicants New Applicant Status (1/5) Unread message Ha…" at bounding box center [640, 317] width 1280 height 634
click at [731, 119] on div "Filters Show unreviewed applicants New Applicant Status (1/5) Unread message Ha…" at bounding box center [640, 317] width 1280 height 634
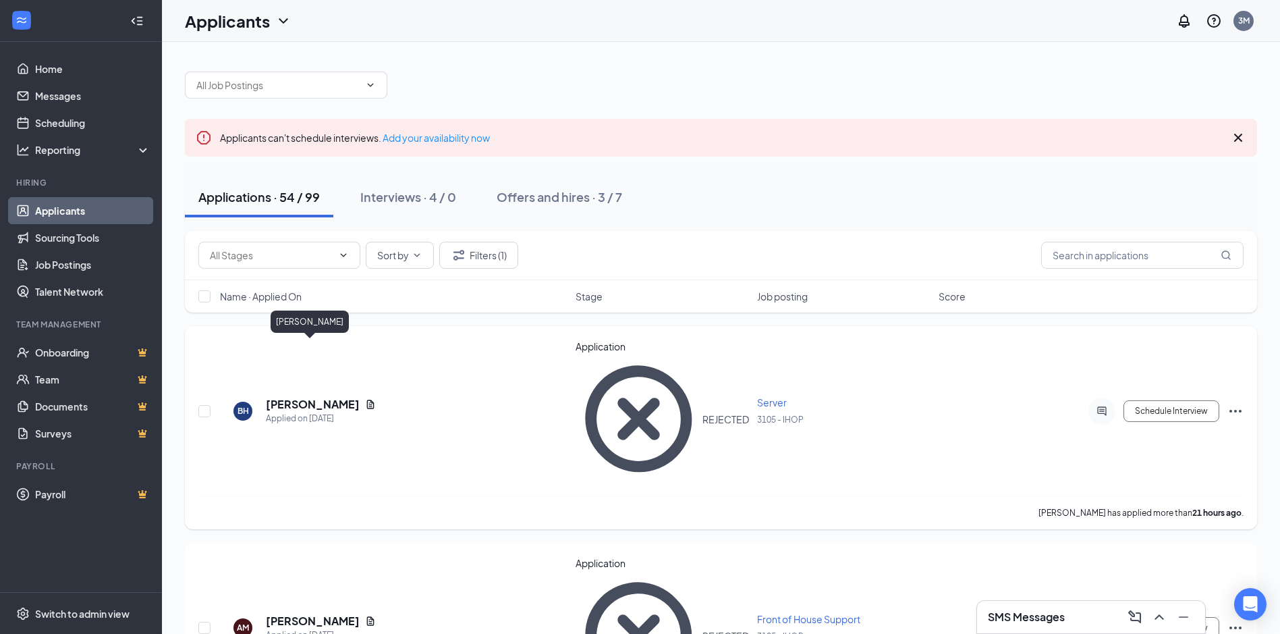
click at [314, 397] on h5 "[PERSON_NAME]" at bounding box center [313, 404] width 94 height 15
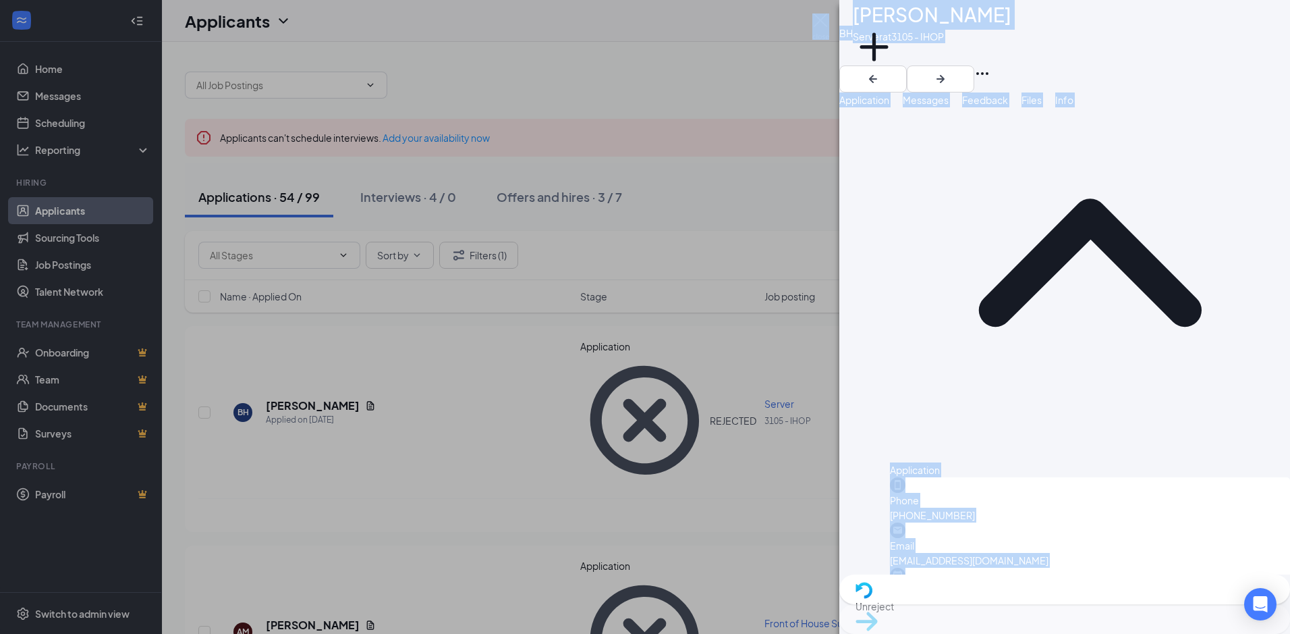
drag, startPoint x: 873, startPoint y: 472, endPoint x: 1292, endPoint y: 576, distance: 431.7
click at [1289, 576] on html "Home Messages Scheduling Reporting Hiring Applicants Sourcing Tools Job Posting…" at bounding box center [645, 317] width 1290 height 634
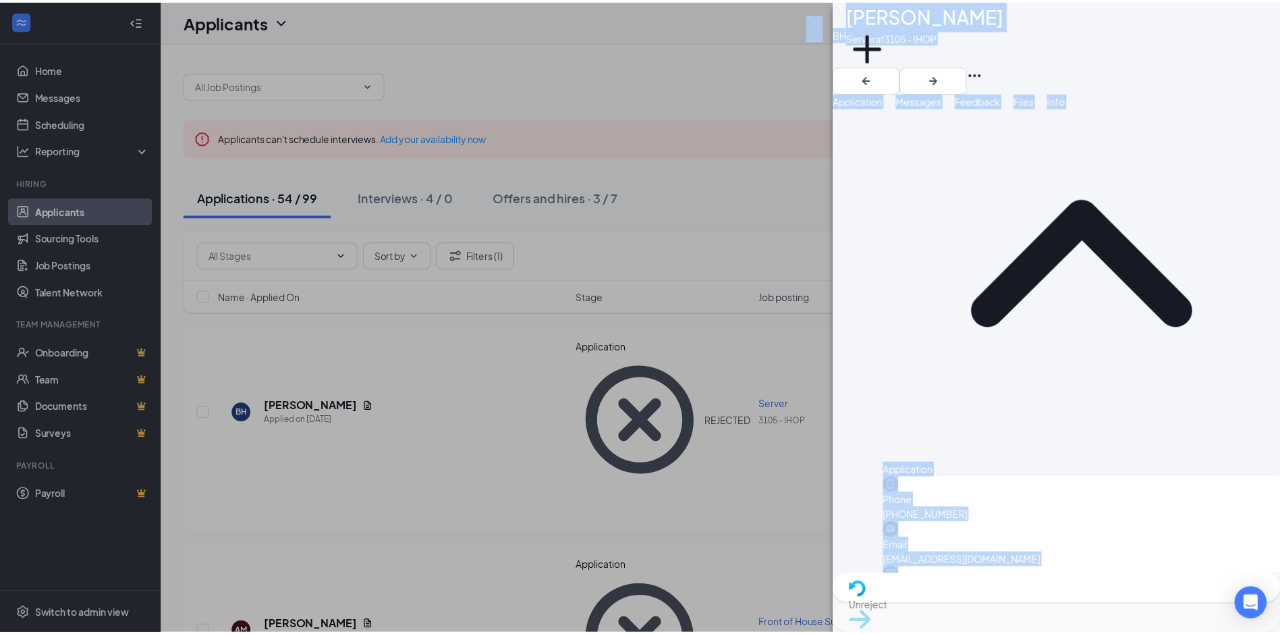
scroll to position [60, 0]
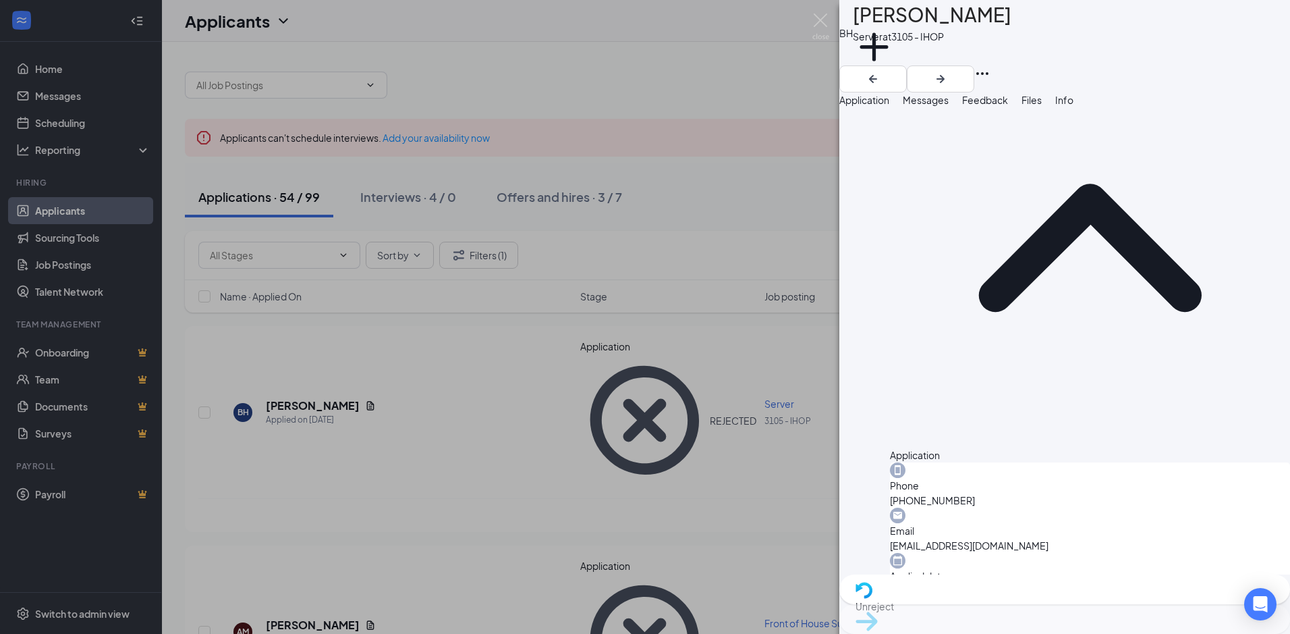
click at [611, 20] on div "BH [PERSON_NAME] Server at 3105 - IHOP Add a tag Application Messages Feedback …" at bounding box center [645, 317] width 1290 height 634
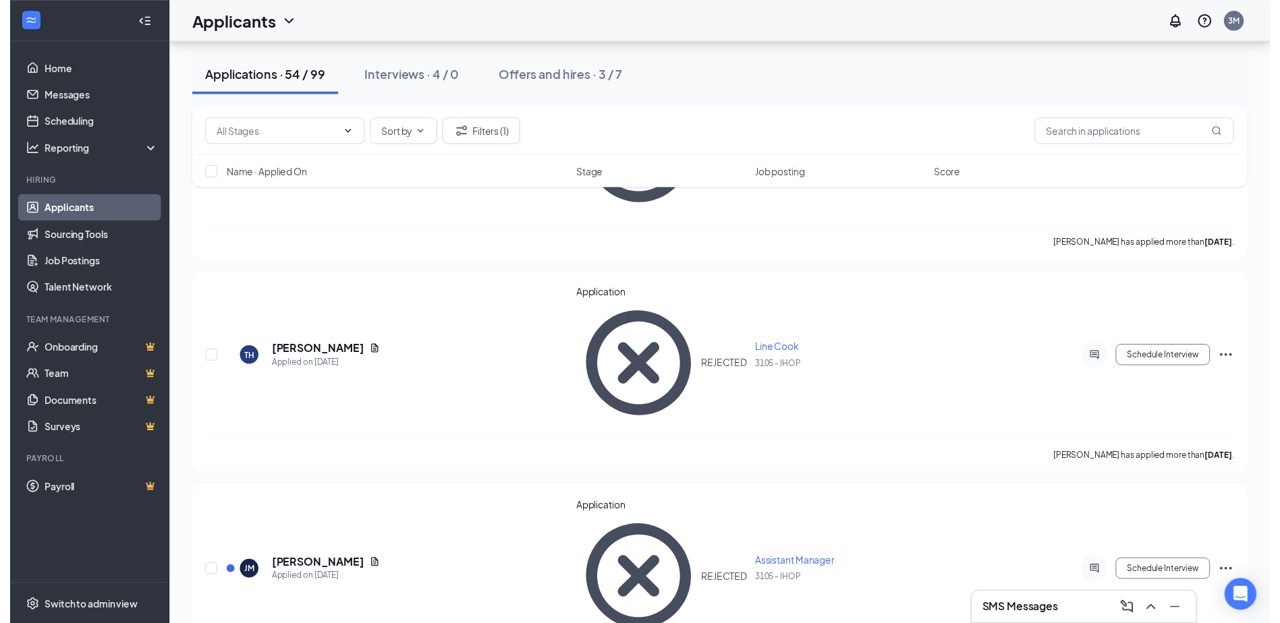
scroll to position [4171, 0]
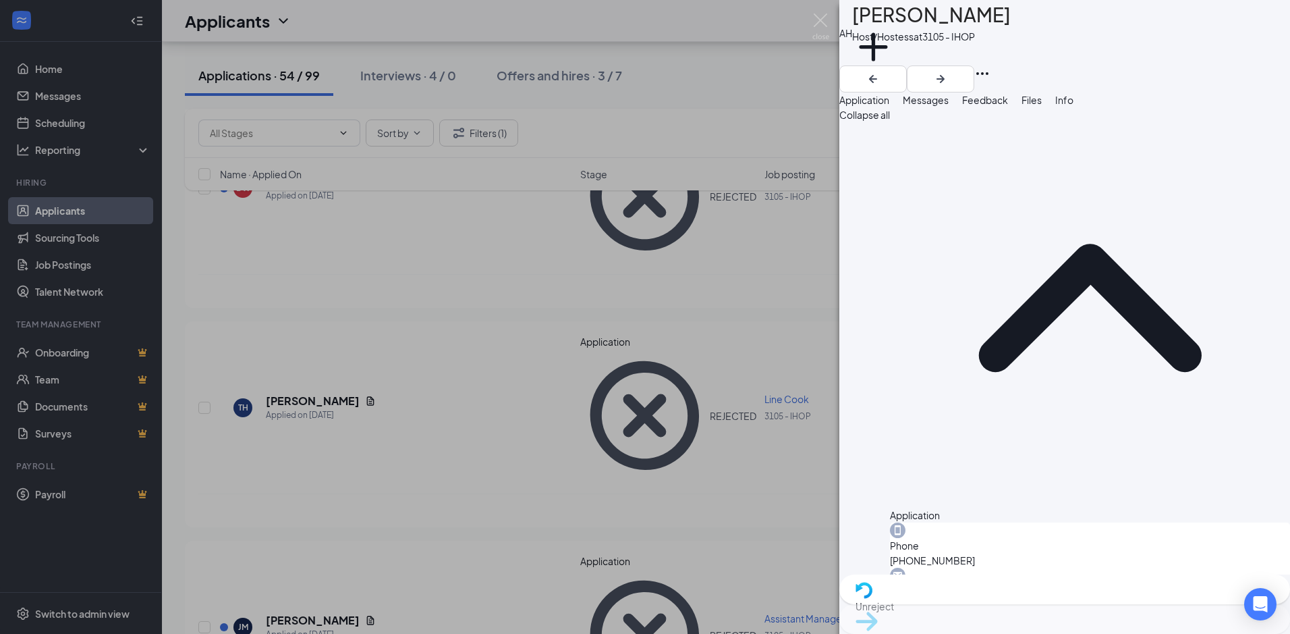
click at [717, 391] on div "[PERSON_NAME] Host/Hostess at 3105 - IHOP Add a tag Application Messages Feedba…" at bounding box center [645, 317] width 1290 height 634
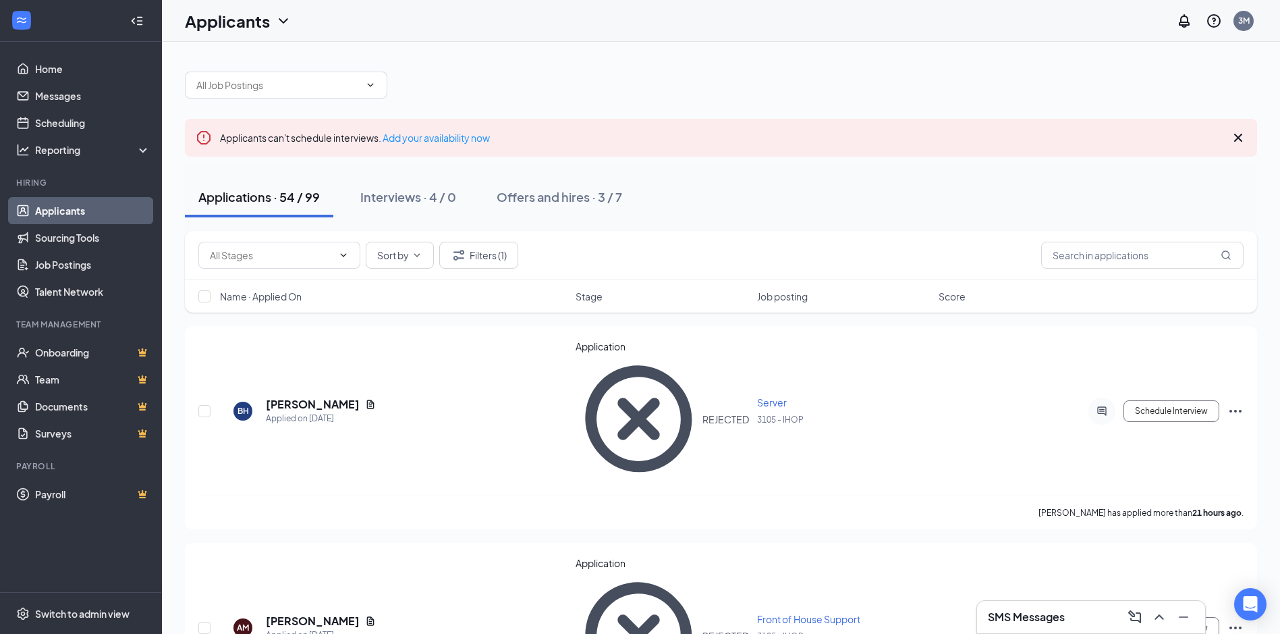
click at [698, 202] on div "Applications · 54 / 99 Interviews · 4 / 0 Offers and hires · 3 / 7" at bounding box center [721, 197] width 1072 height 40
click at [84, 208] on link "Applicants" at bounding box center [92, 210] width 115 height 27
